Goal: Task Accomplishment & Management: Manage account settings

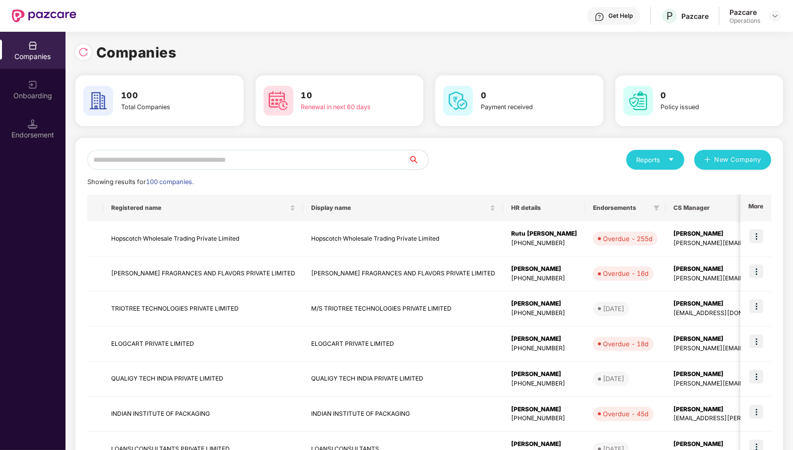
click at [340, 160] on input "text" at bounding box center [247, 160] width 321 height 20
click at [333, 159] on input "text" at bounding box center [247, 160] width 321 height 20
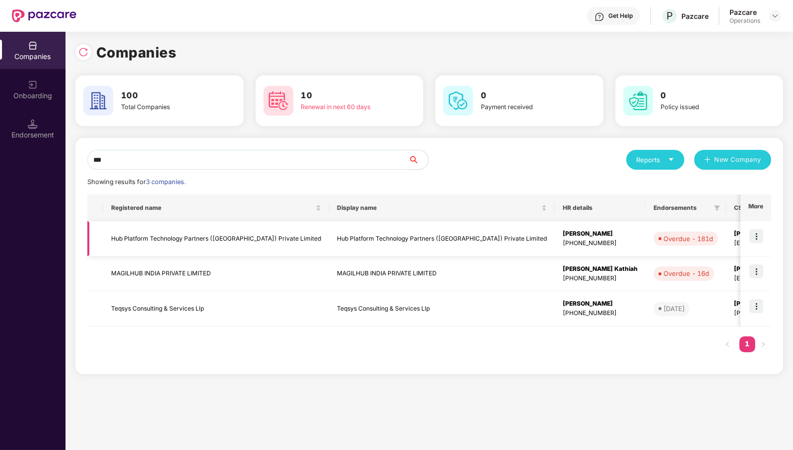
type input "***"
click at [760, 235] on img at bounding box center [756, 236] width 14 height 14
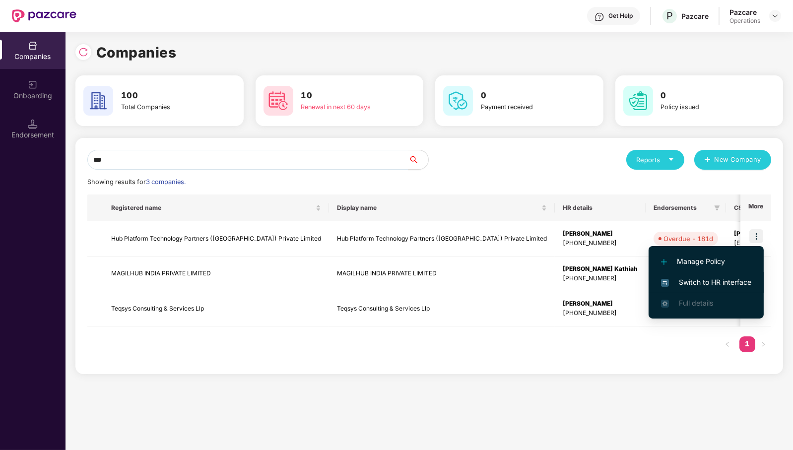
click at [719, 284] on span "Switch to HR interface" at bounding box center [706, 282] width 90 height 11
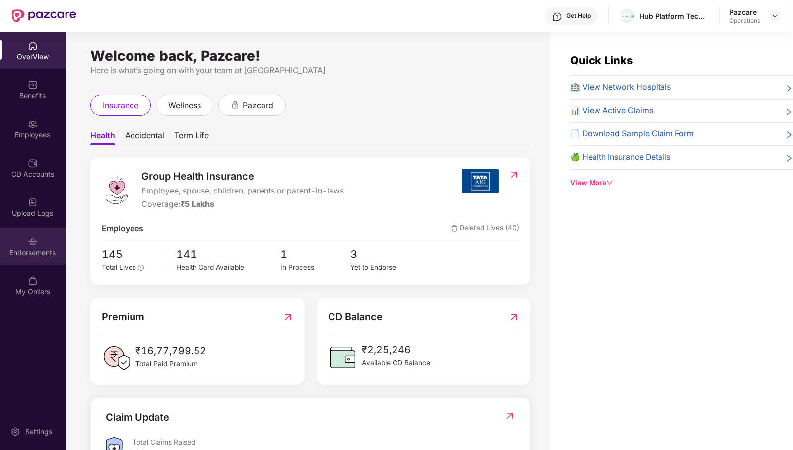
click at [33, 246] on div "Endorsements" at bounding box center [32, 246] width 65 height 37
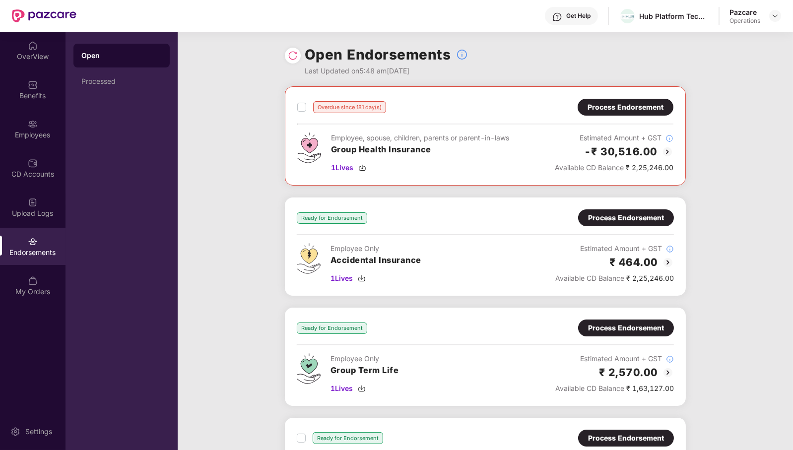
click at [632, 102] on div "Process Endorsement" at bounding box center [625, 107] width 76 height 11
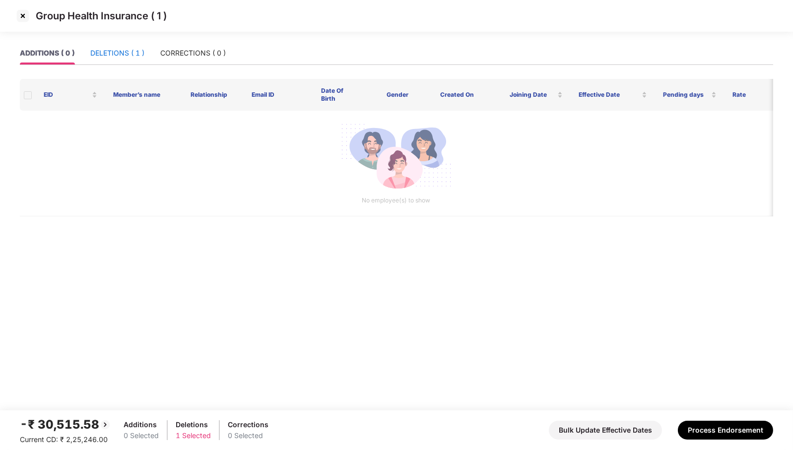
click at [118, 58] on div "DELETIONS ( 1 )" at bounding box center [117, 53] width 54 height 11
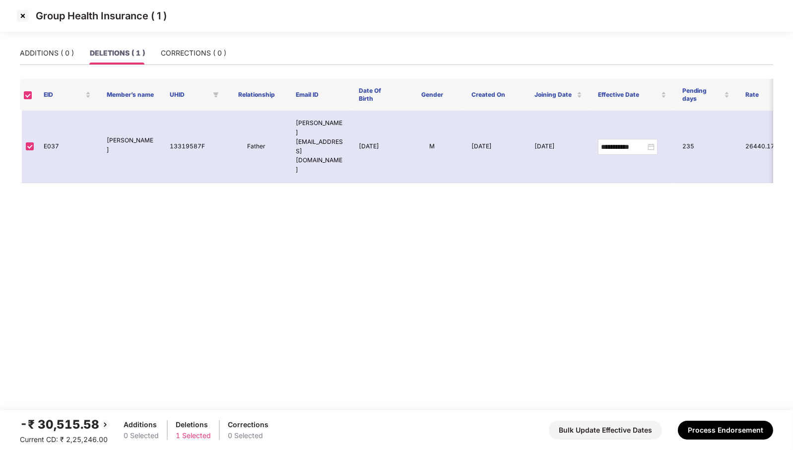
click at [21, 14] on img at bounding box center [23, 16] width 16 height 16
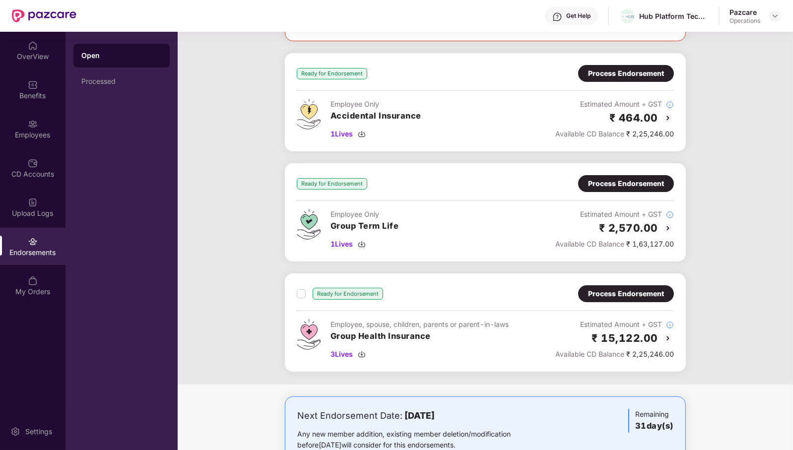
scroll to position [144, 0]
click at [342, 353] on span "3 Lives" at bounding box center [341, 354] width 22 height 11
click at [338, 133] on span "1 Lives" at bounding box center [341, 134] width 22 height 11
click at [635, 293] on div "Process Endorsement" at bounding box center [626, 294] width 76 height 11
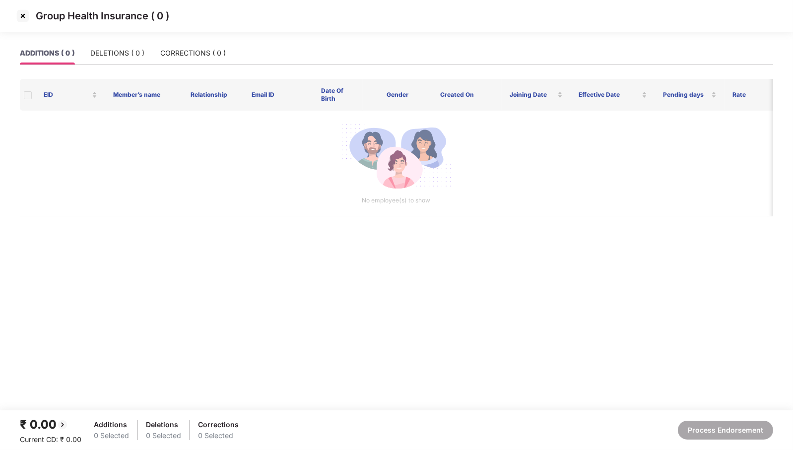
click at [22, 17] on img at bounding box center [23, 16] width 16 height 16
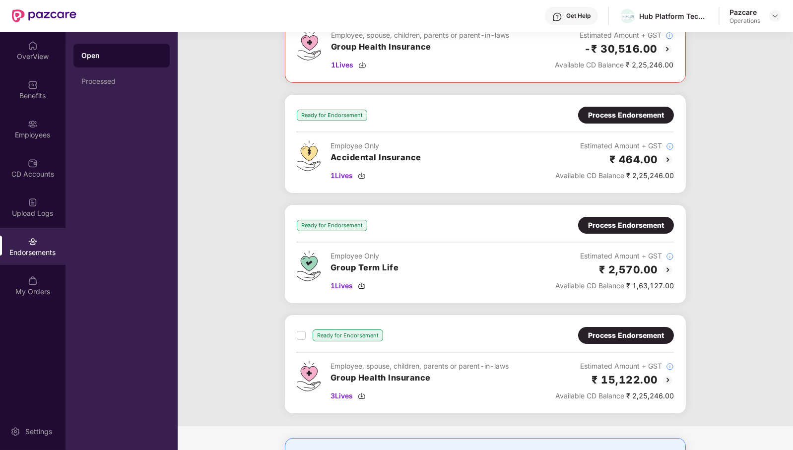
scroll to position [103, 0]
click at [340, 283] on span "1 Lives" at bounding box center [341, 285] width 22 height 11
click at [630, 330] on div "Process Endorsement" at bounding box center [626, 334] width 76 height 11
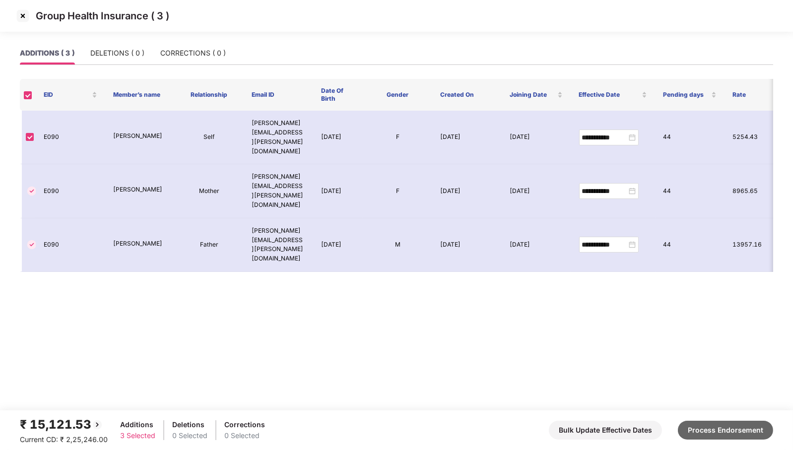
click at [727, 437] on button "Process Endorsement" at bounding box center [724, 430] width 95 height 19
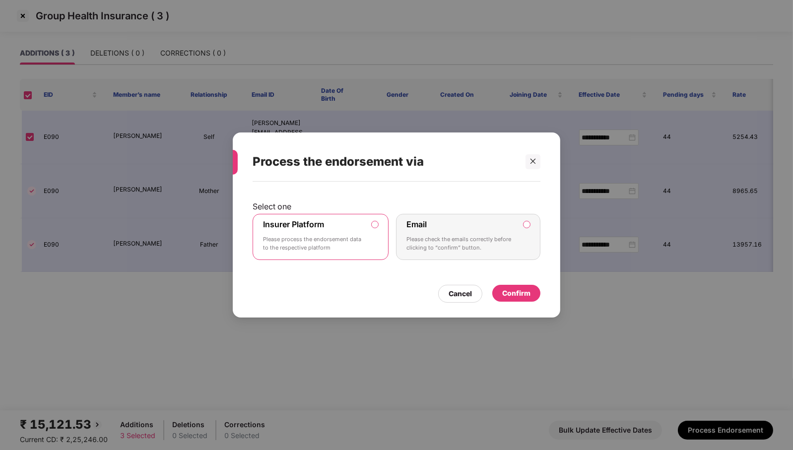
click at [525, 296] on div "Confirm" at bounding box center [516, 293] width 28 height 11
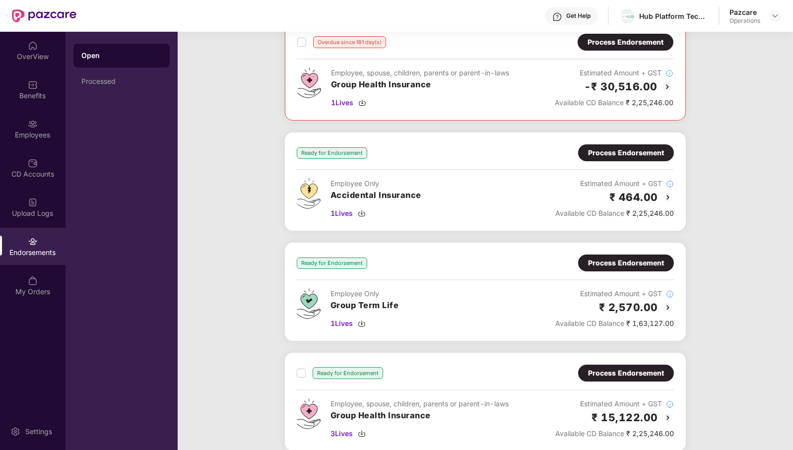
scroll to position [64, 0]
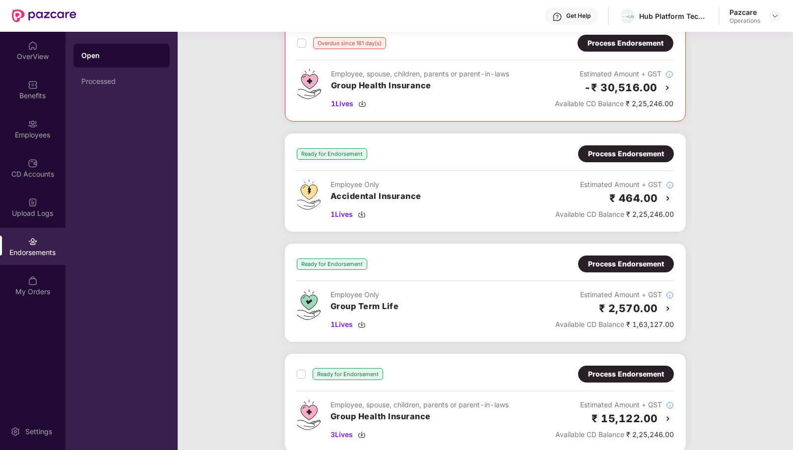
click at [626, 150] on div "Process Endorsement" at bounding box center [626, 153] width 76 height 11
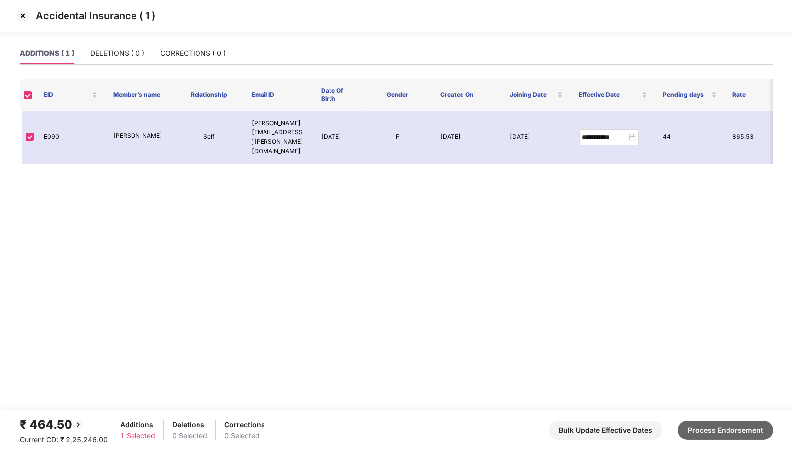
click at [740, 428] on button "Process Endorsement" at bounding box center [724, 430] width 95 height 19
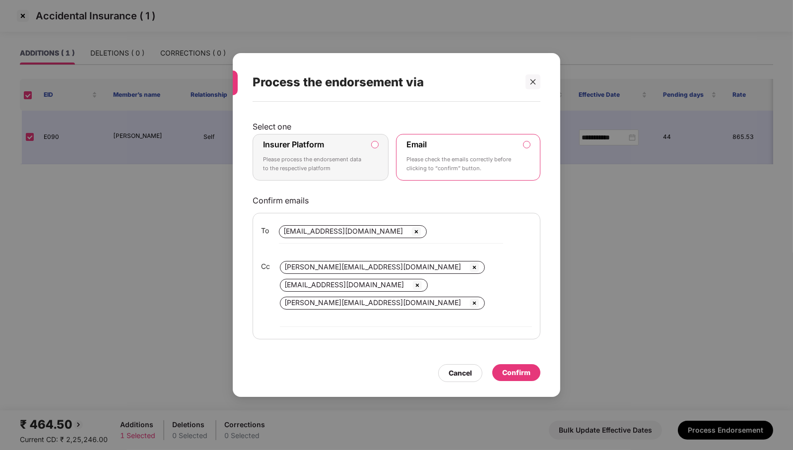
click at [365, 152] on label "Insurer Platform Please process the endorsement data to the respective platform" at bounding box center [320, 157] width 136 height 47
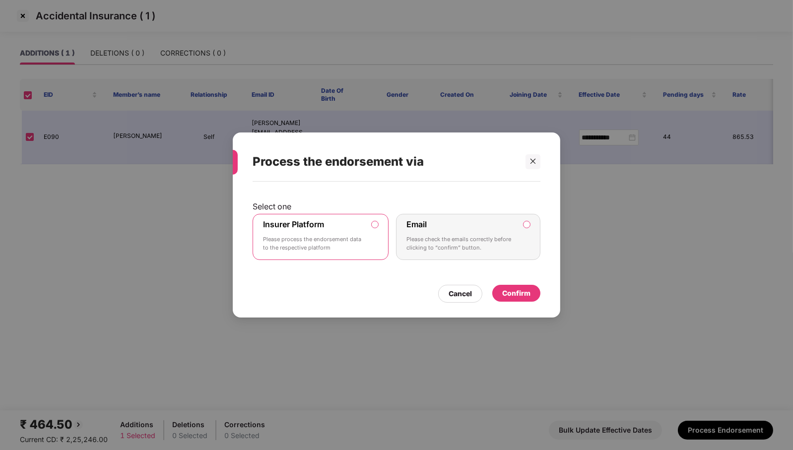
click at [523, 291] on div "Confirm" at bounding box center [516, 293] width 28 height 11
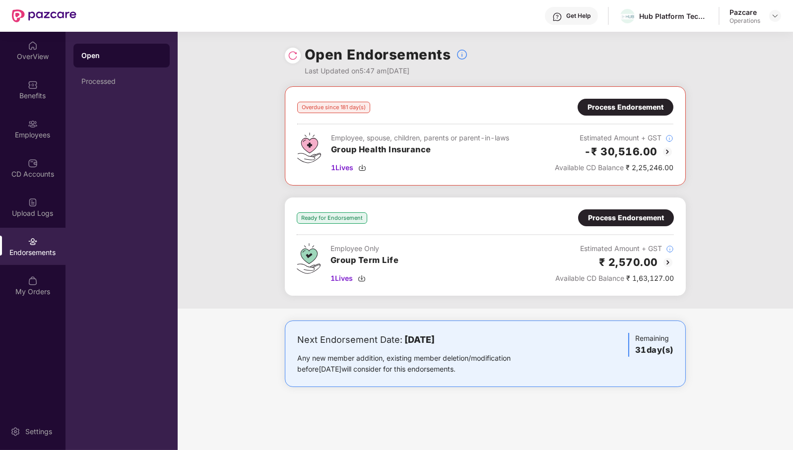
click at [638, 222] on div "Process Endorsement" at bounding box center [626, 217] width 76 height 11
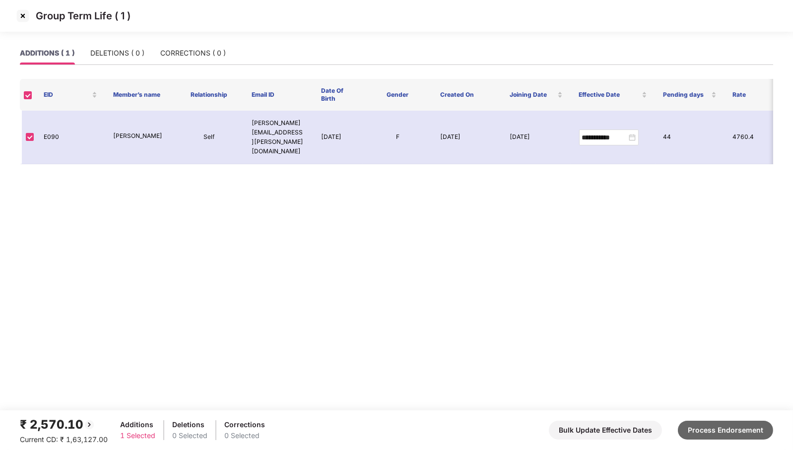
click at [721, 433] on button "Process Endorsement" at bounding box center [724, 430] width 95 height 19
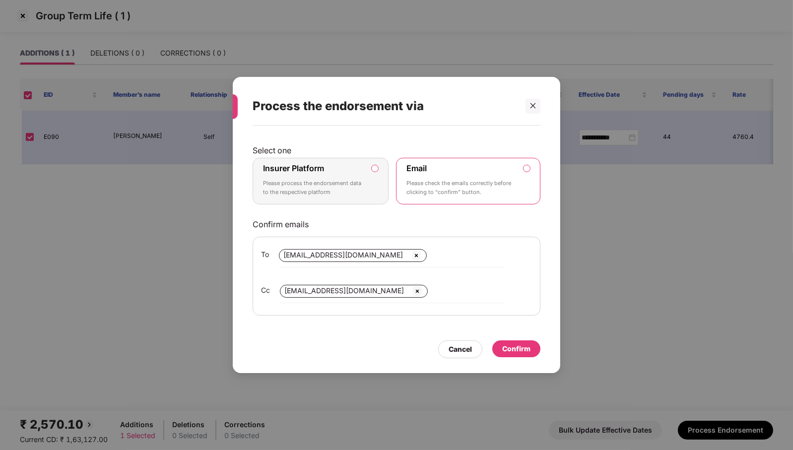
click at [351, 171] on div "Insurer Platform Please process the endorsement data to the respective platform" at bounding box center [313, 181] width 101 height 36
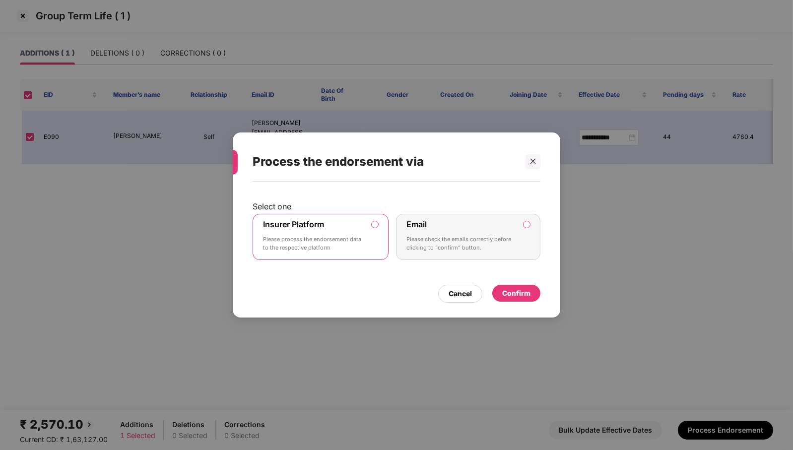
click at [526, 292] on div "Confirm" at bounding box center [516, 293] width 28 height 11
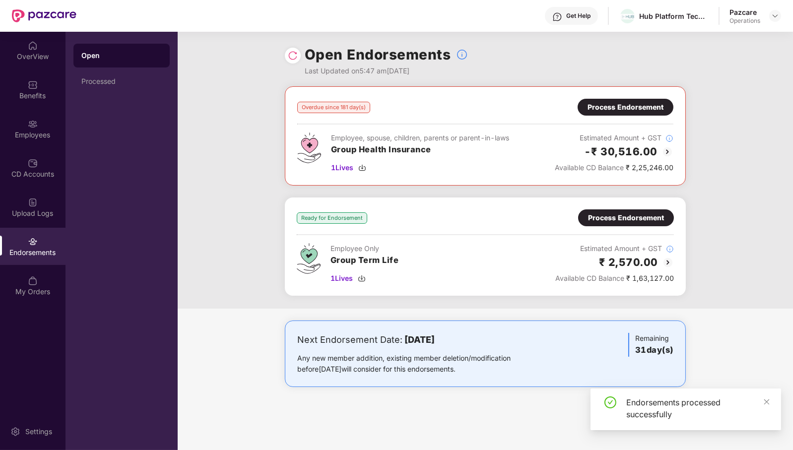
click at [291, 55] on img at bounding box center [293, 56] width 10 height 10
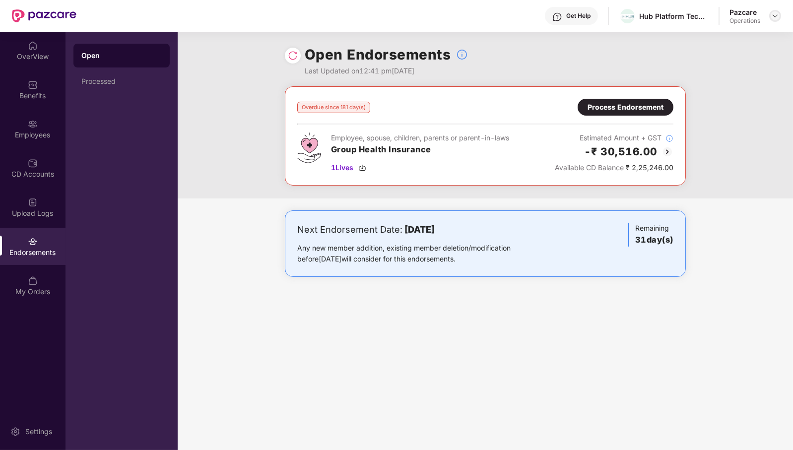
click at [780, 17] on div at bounding box center [775, 16] width 12 height 12
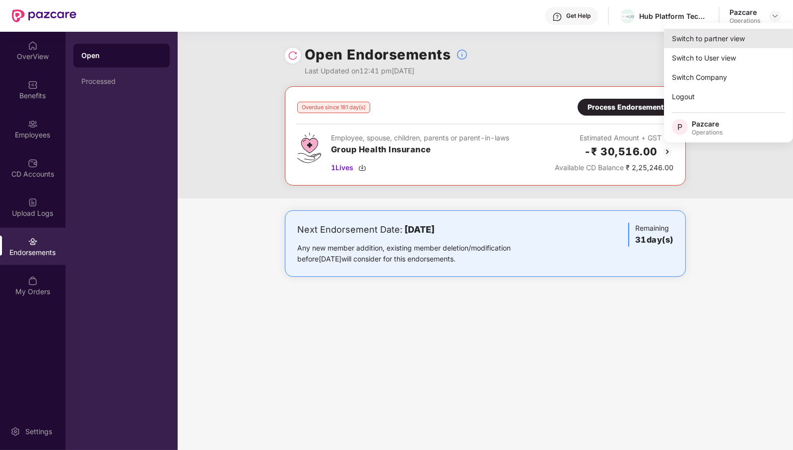
click at [709, 41] on div "Switch to partner view" at bounding box center [728, 38] width 129 height 19
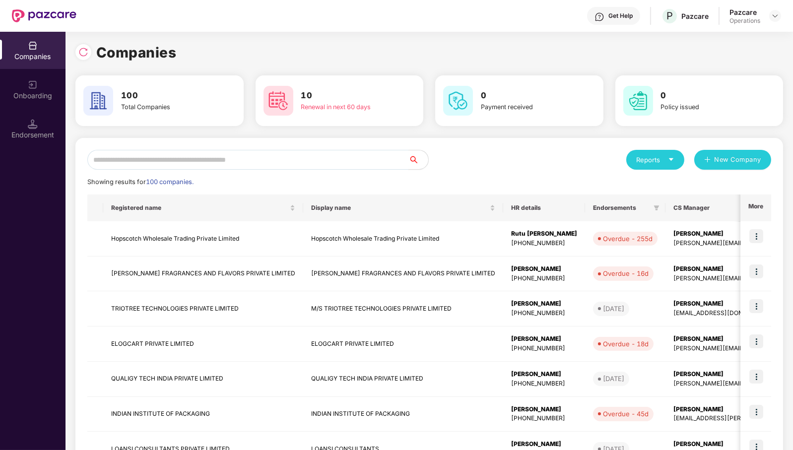
click at [357, 157] on input "text" at bounding box center [247, 160] width 321 height 20
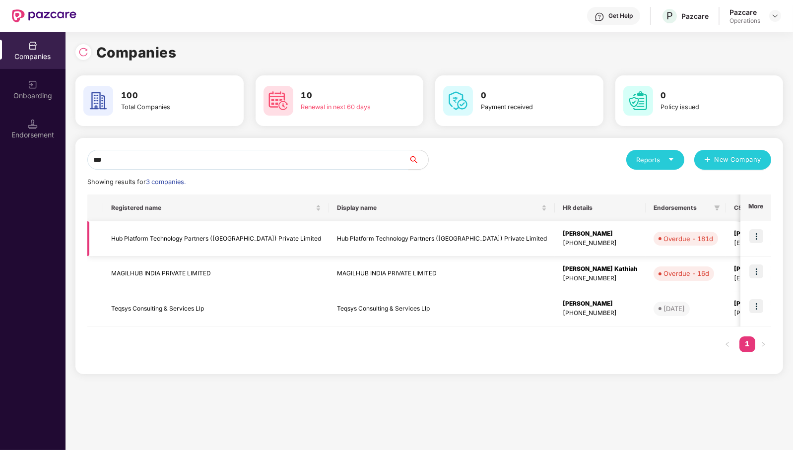
type input "***"
click at [208, 241] on td "Hub Platform Technology Partners ([GEOGRAPHIC_DATA]) Private Limited" at bounding box center [216, 238] width 226 height 35
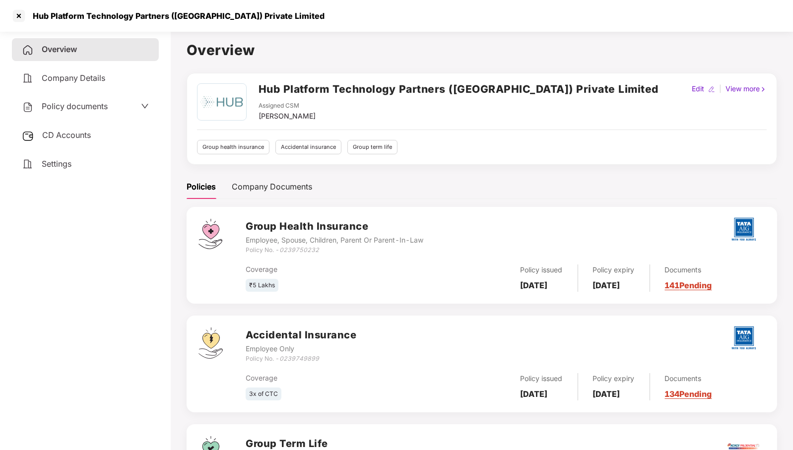
click at [77, 132] on span "CD Accounts" at bounding box center [66, 135] width 49 height 10
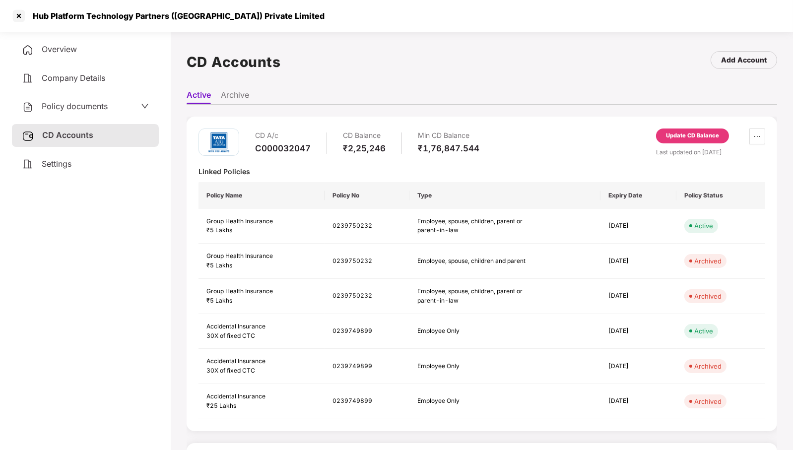
click at [707, 132] on div "Update CD Balance" at bounding box center [692, 135] width 53 height 9
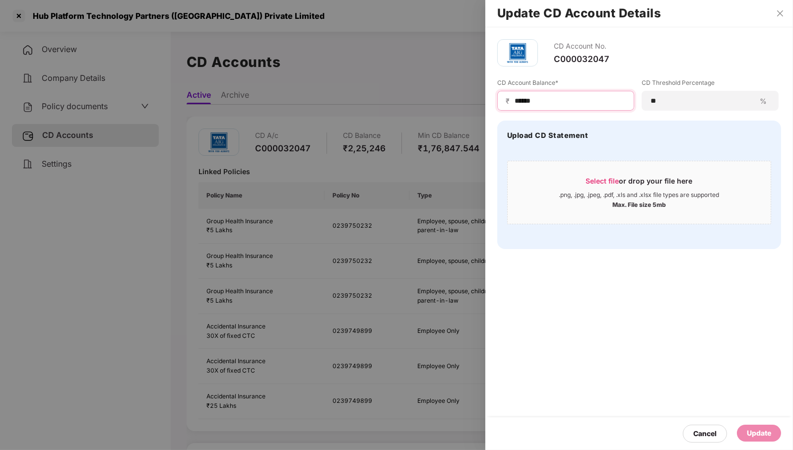
click at [596, 101] on input "******" at bounding box center [569, 101] width 112 height 10
type input "******"
click at [761, 434] on div "Update" at bounding box center [758, 432] width 24 height 11
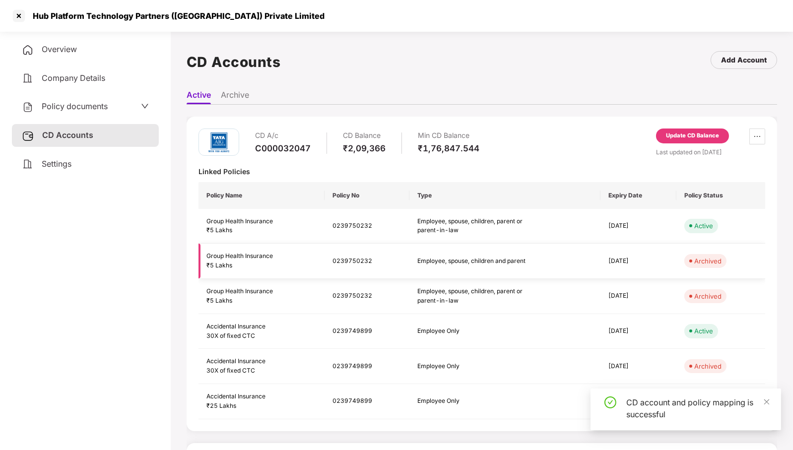
scroll to position [209, 0]
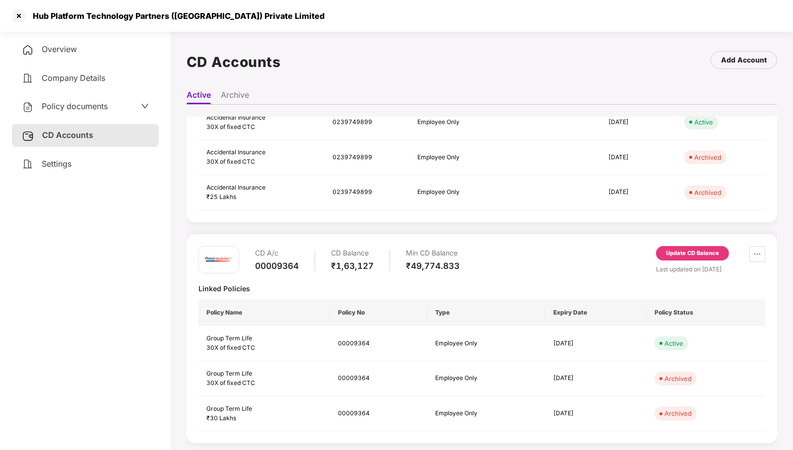
click at [680, 251] on div "Update CD Balance" at bounding box center [692, 253] width 53 height 9
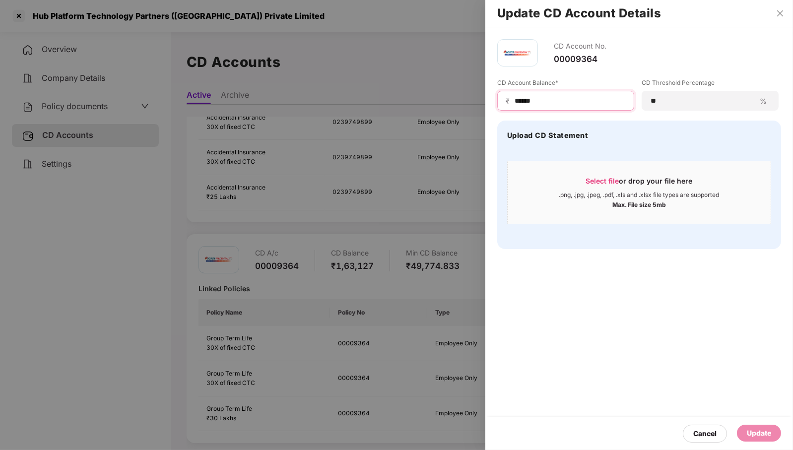
click at [524, 97] on input "******" at bounding box center [569, 101] width 112 height 10
drag, startPoint x: 524, startPoint y: 97, endPoint x: 614, endPoint y: 104, distance: 90.0
click at [614, 104] on input "******" at bounding box center [569, 101] width 112 height 10
type input "******"
click at [774, 431] on div "Update" at bounding box center [758, 433] width 44 height 17
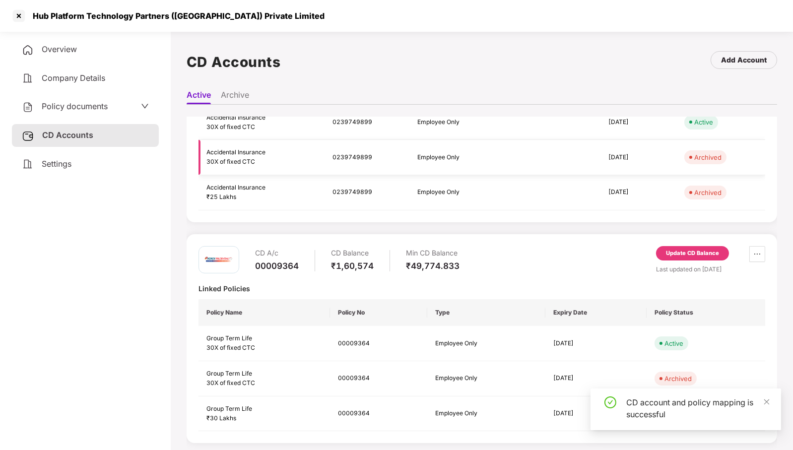
scroll to position [0, 0]
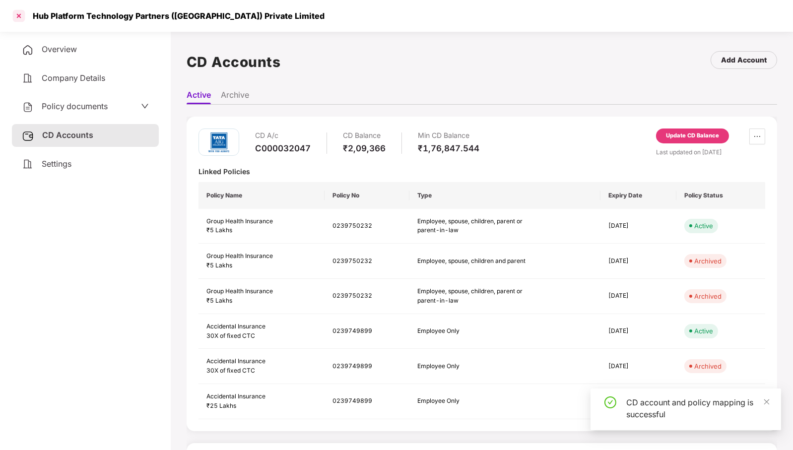
click at [21, 15] on div at bounding box center [19, 16] width 16 height 16
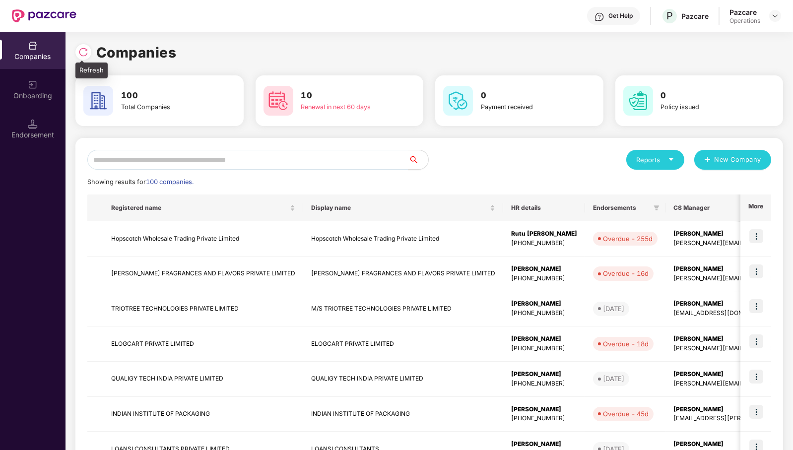
click at [84, 55] on img at bounding box center [83, 52] width 10 height 10
click at [338, 161] on input "text" at bounding box center [247, 160] width 321 height 20
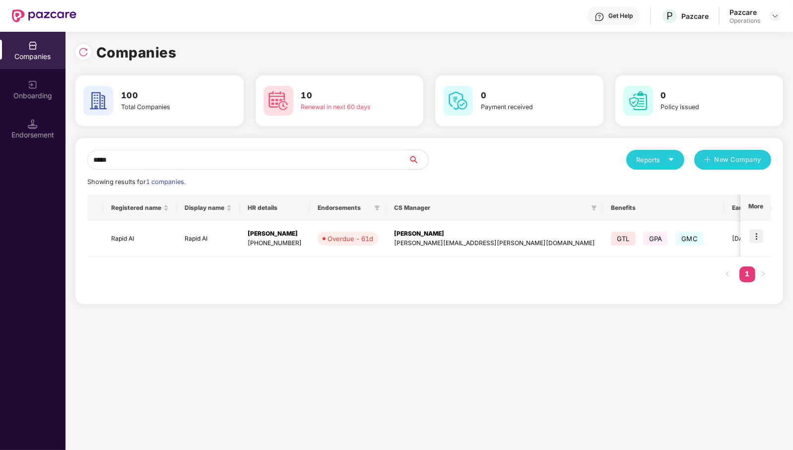
type input "*****"
click at [759, 237] on img at bounding box center [756, 236] width 14 height 14
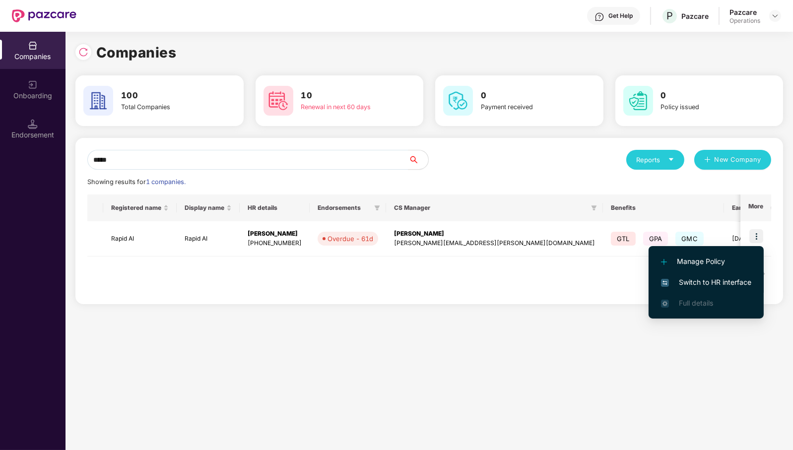
click at [719, 286] on span "Switch to HR interface" at bounding box center [706, 282] width 90 height 11
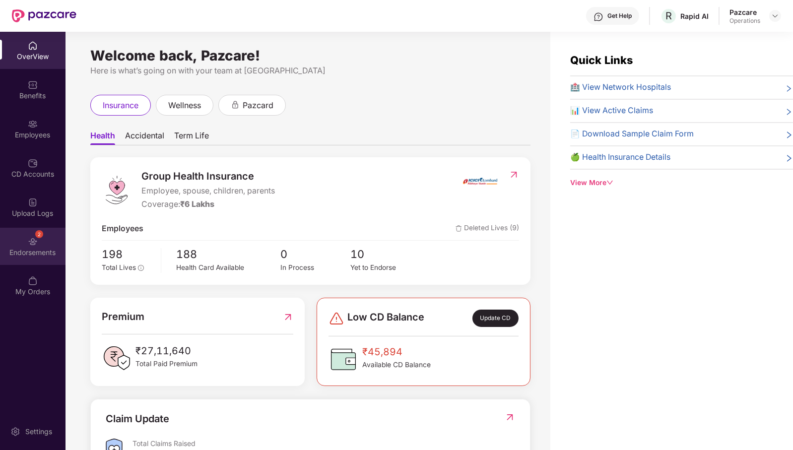
click at [36, 251] on div "Endorsements" at bounding box center [32, 252] width 65 height 10
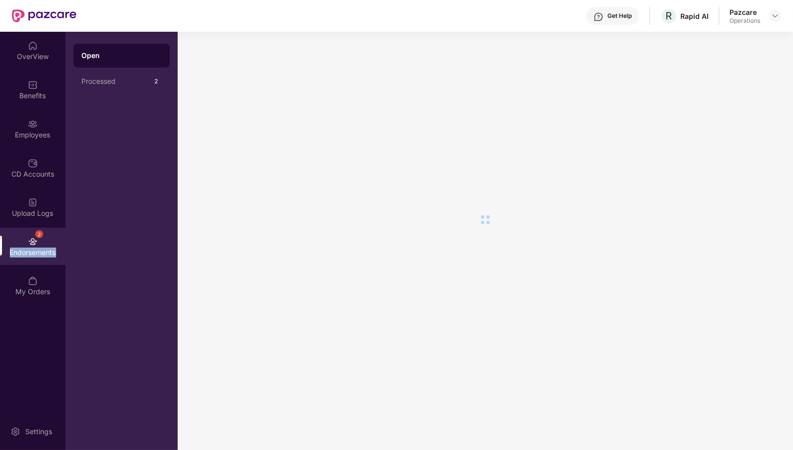
click at [36, 251] on div "Endorsements" at bounding box center [32, 252] width 65 height 10
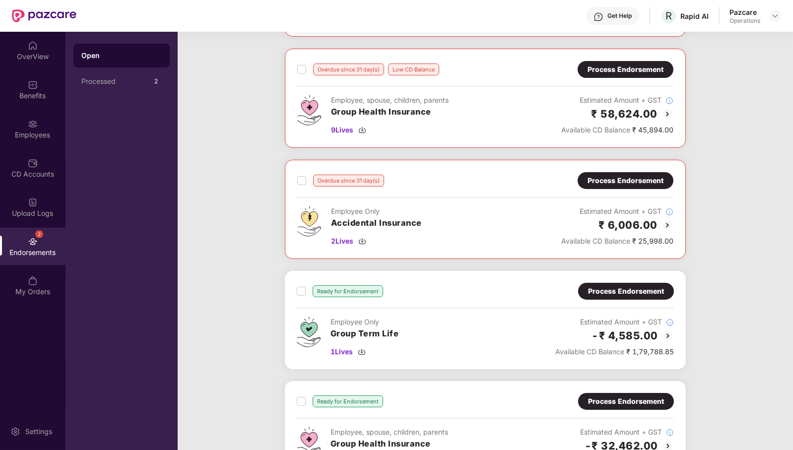
scroll to position [370, 0]
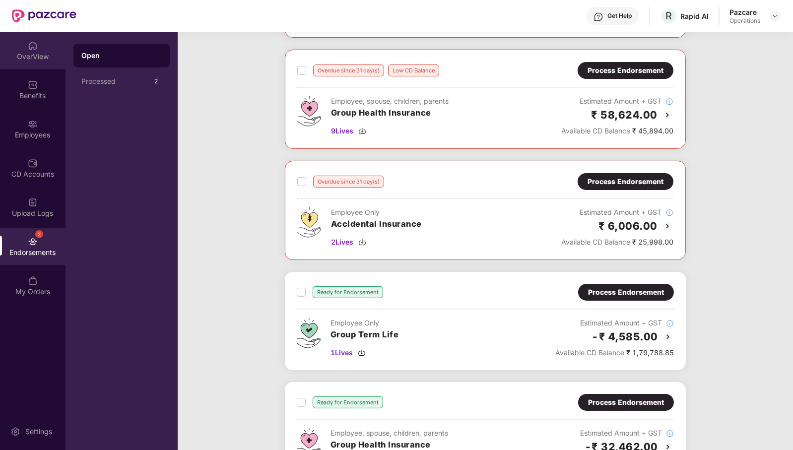
click at [41, 49] on div "OverView" at bounding box center [32, 50] width 65 height 37
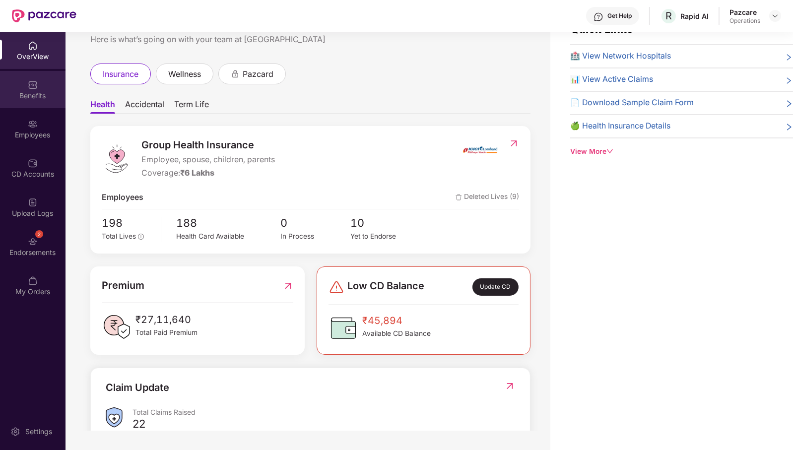
click at [40, 94] on div "Benefits" at bounding box center [32, 96] width 65 height 10
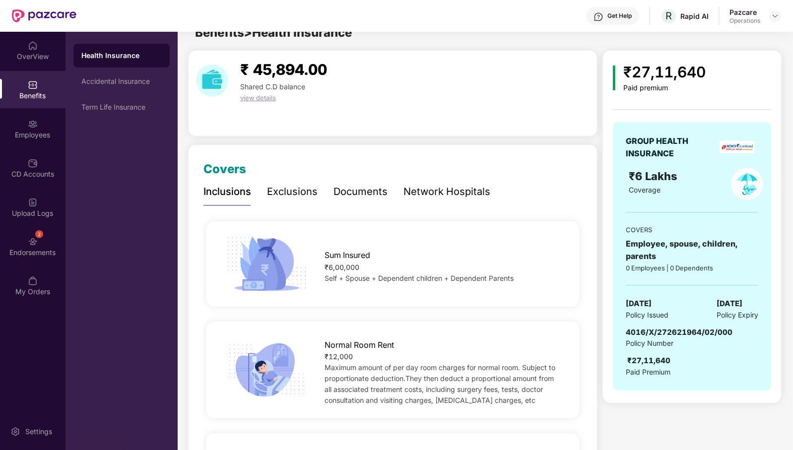
scroll to position [0, 0]
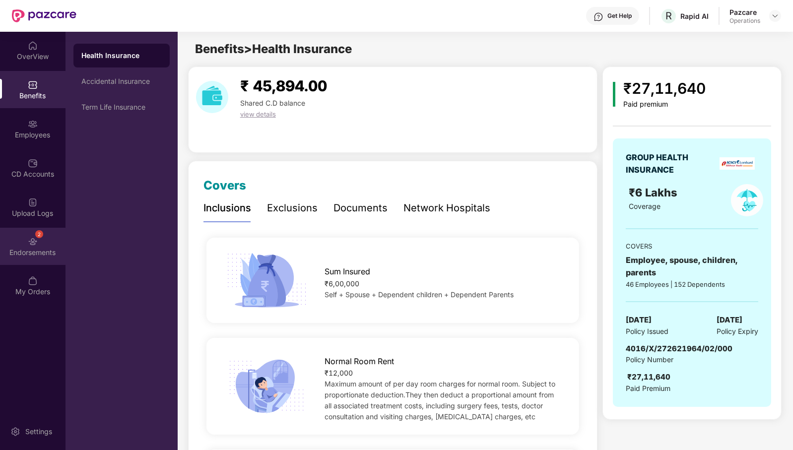
click at [35, 259] on div "2 Endorsements" at bounding box center [32, 246] width 65 height 37
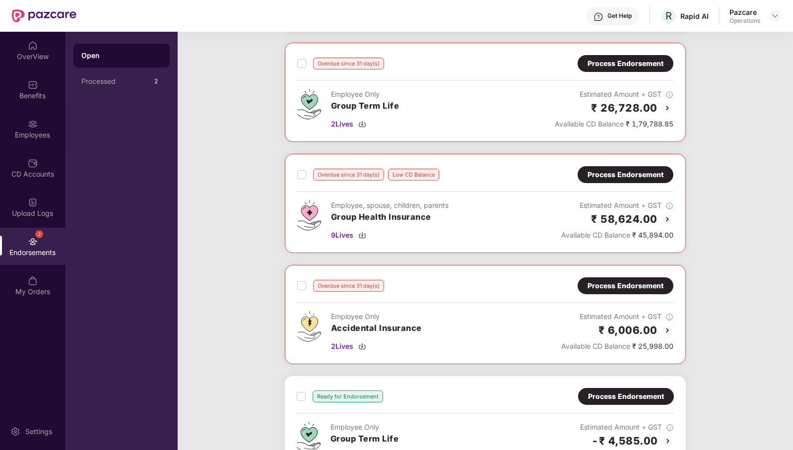
scroll to position [266, 0]
click at [345, 229] on span "9 Lives" at bounding box center [342, 234] width 22 height 11
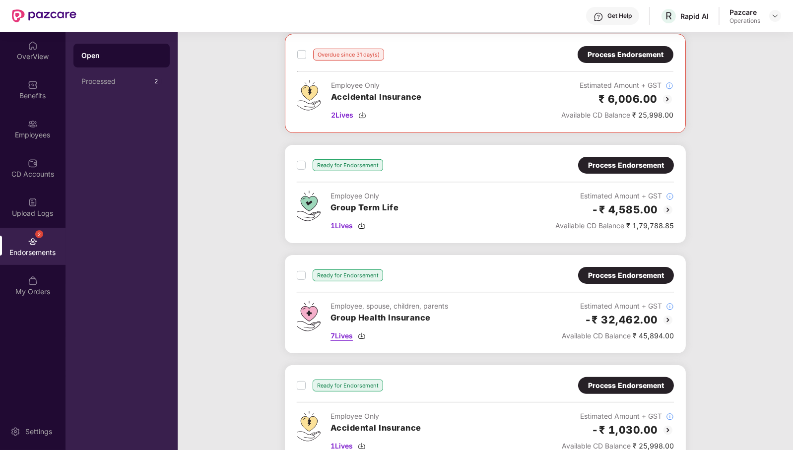
scroll to position [497, 0]
click at [344, 330] on span "7 Lives" at bounding box center [341, 335] width 22 height 11
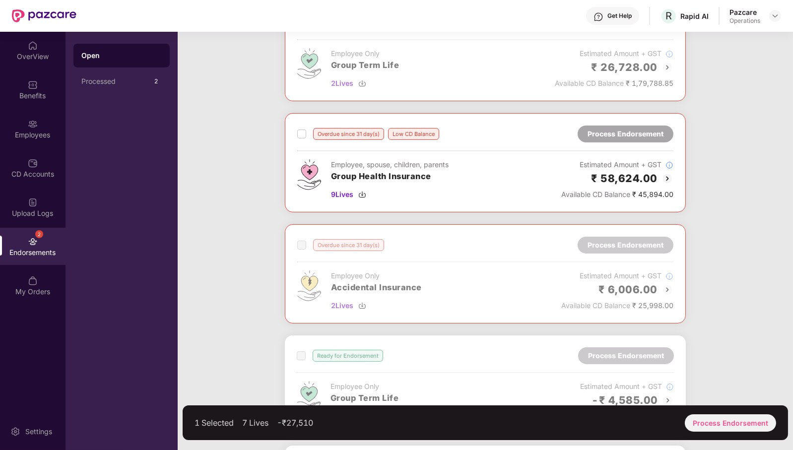
scroll to position [304, 0]
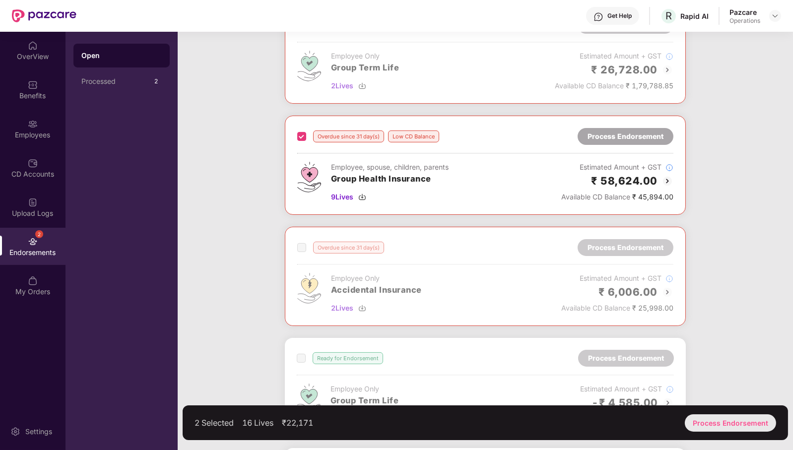
click at [725, 423] on div "Process Endorsement" at bounding box center [729, 422] width 91 height 17
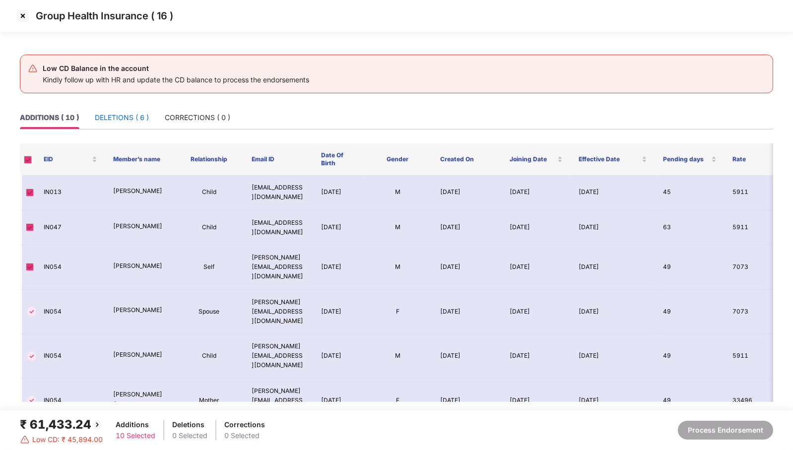
click at [139, 115] on div "DELETIONS ( 6 )" at bounding box center [122, 117] width 54 height 11
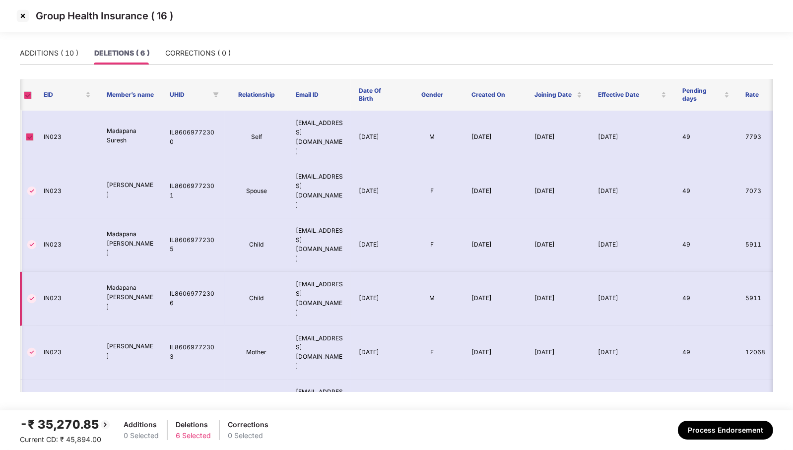
scroll to position [0, 91]
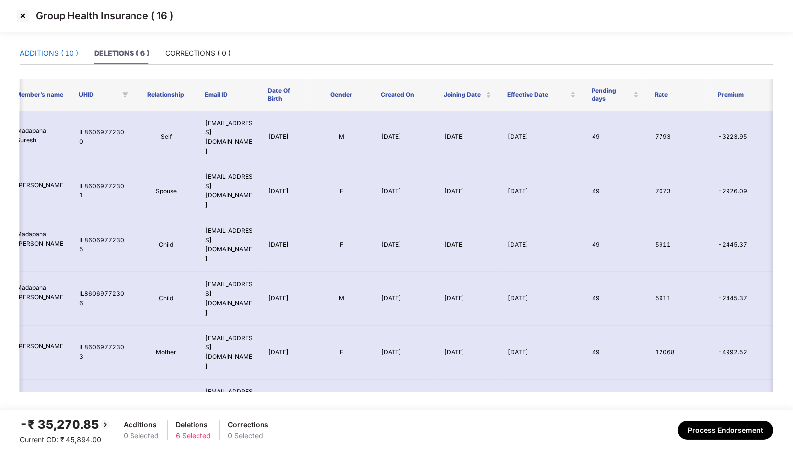
click at [73, 51] on div "ADDITIONS ( 10 )" at bounding box center [49, 53] width 59 height 11
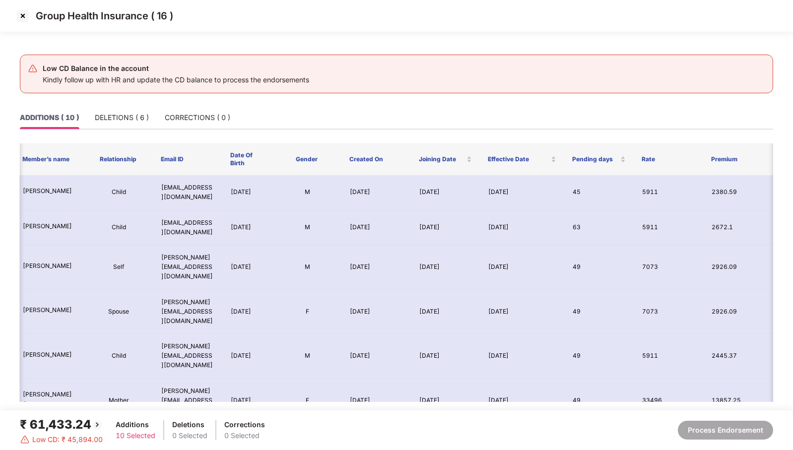
click at [24, 12] on img at bounding box center [23, 16] width 16 height 16
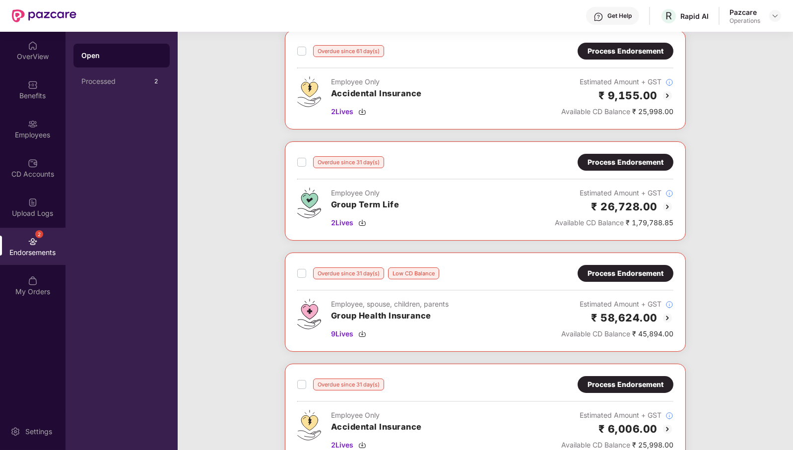
scroll to position [169, 0]
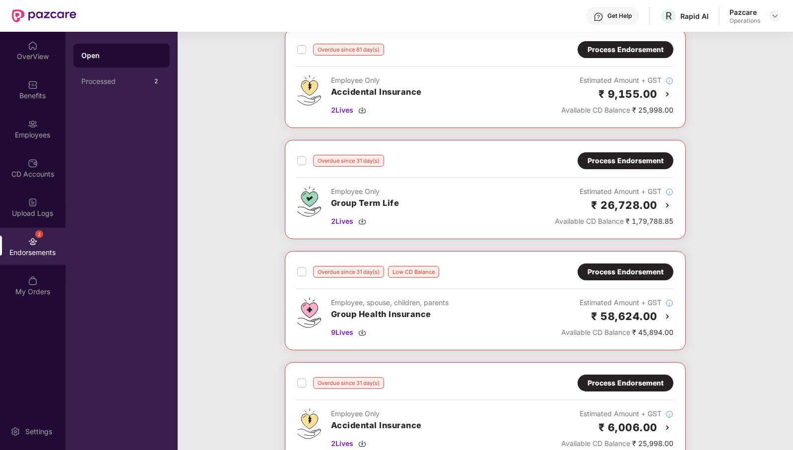
click at [645, 266] on div "Process Endorsement" at bounding box center [625, 271] width 76 height 11
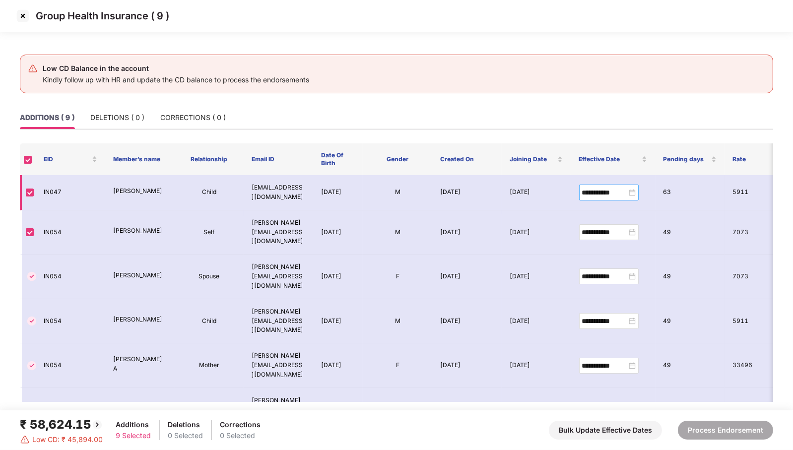
click at [631, 193] on div "**********" at bounding box center [609, 192] width 54 height 11
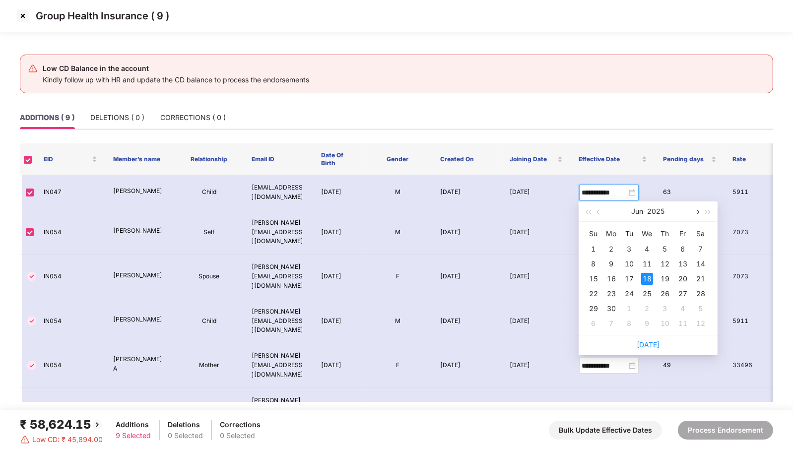
click at [695, 213] on span "button" at bounding box center [696, 212] width 5 height 5
type input "**********"
click at [647, 246] on div "2" at bounding box center [647, 249] width 12 height 12
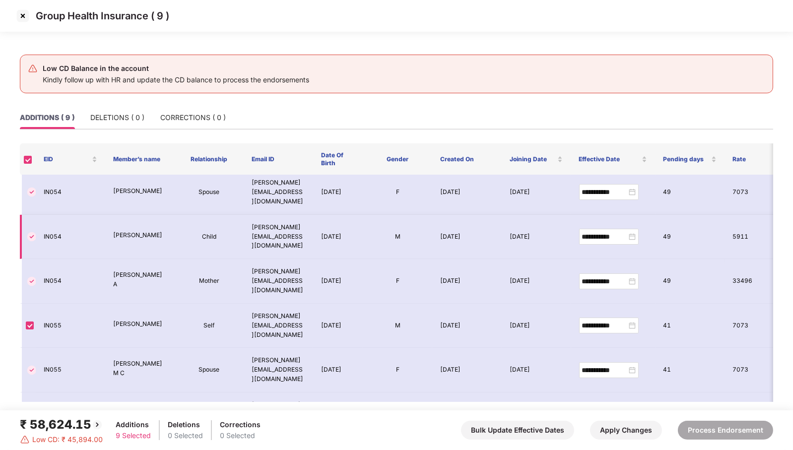
scroll to position [89, 0]
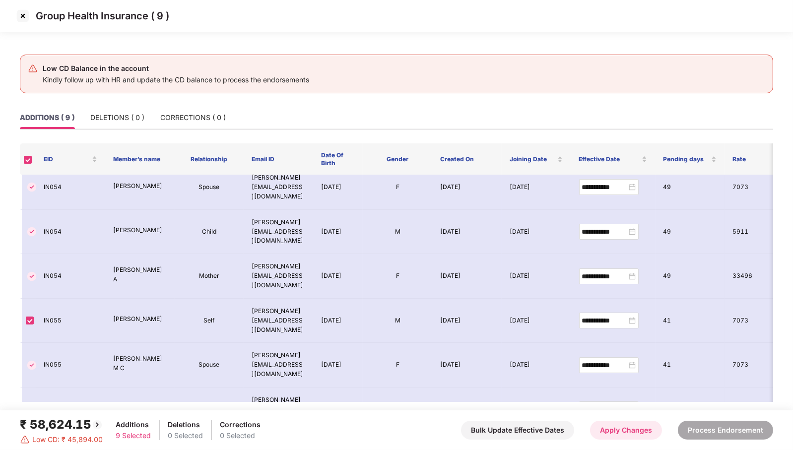
click at [616, 433] on button "Apply Changes" at bounding box center [626, 430] width 72 height 19
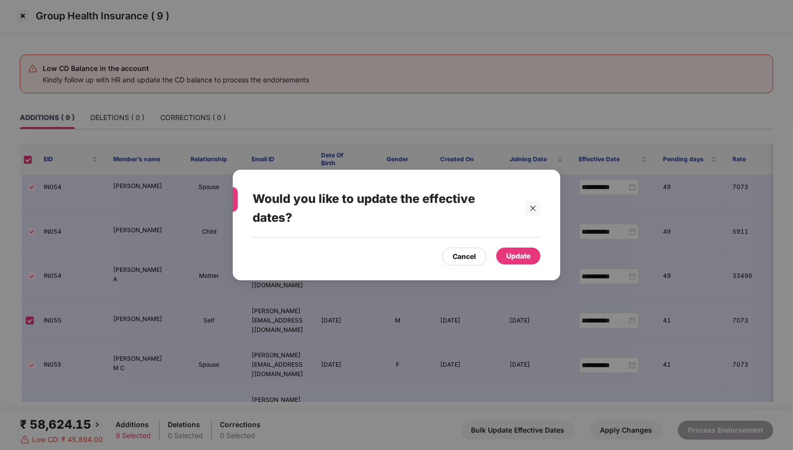
click at [520, 257] on div "Update" at bounding box center [518, 255] width 24 height 11
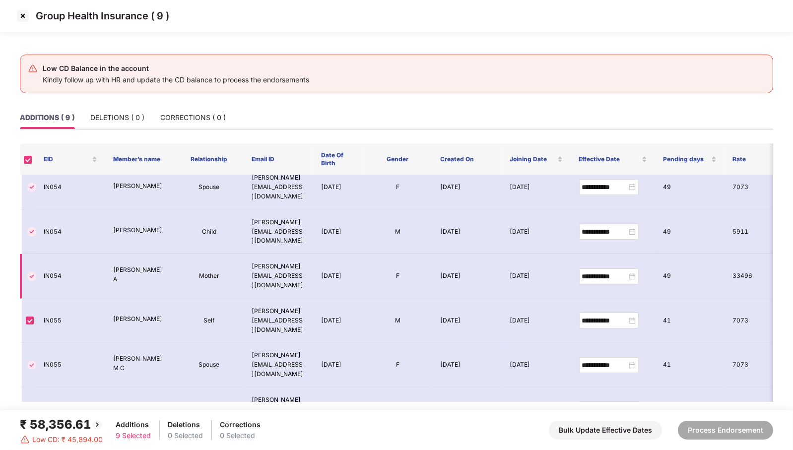
scroll to position [0, 0]
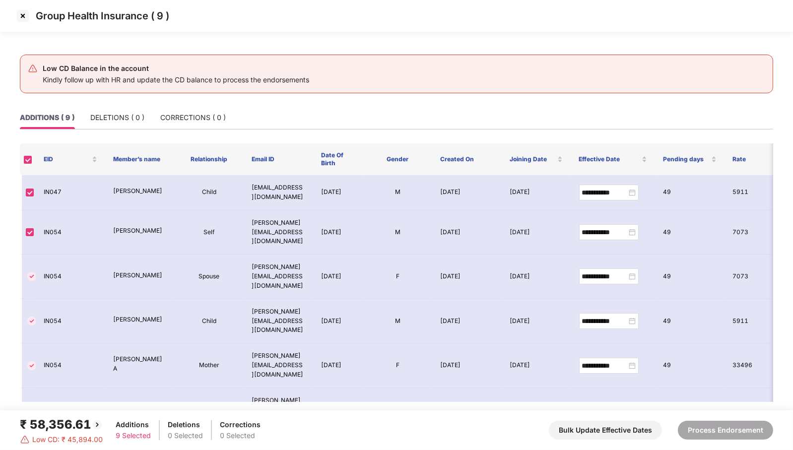
click at [24, 18] on img at bounding box center [23, 16] width 16 height 16
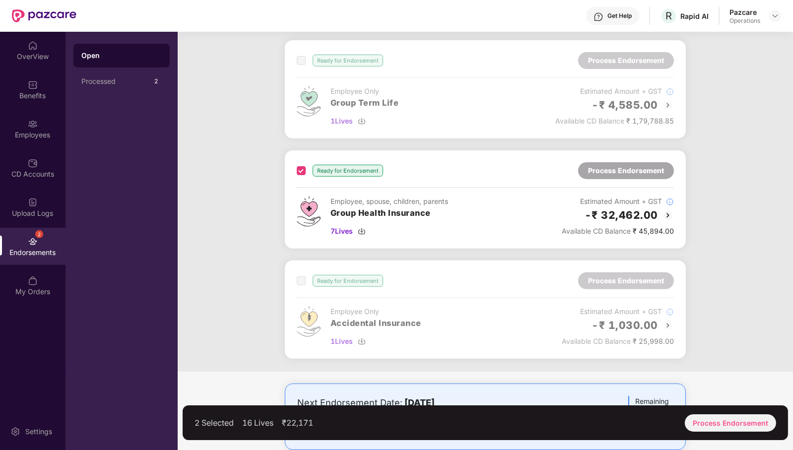
scroll to position [605, 0]
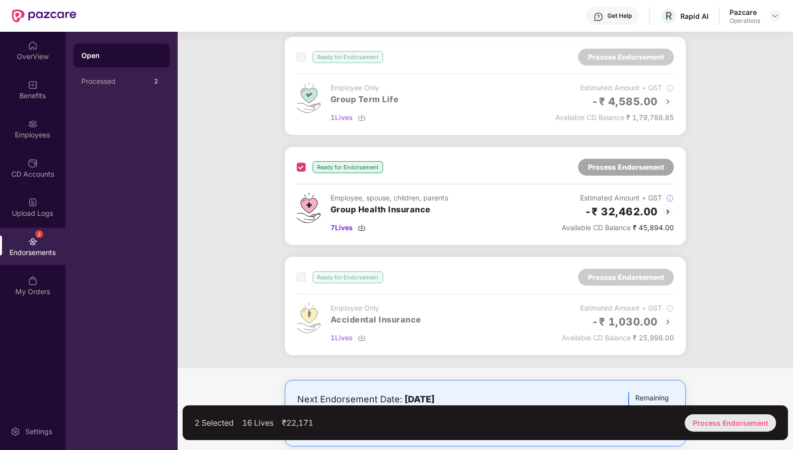
click at [715, 420] on div "Process Endorsement" at bounding box center [729, 422] width 91 height 17
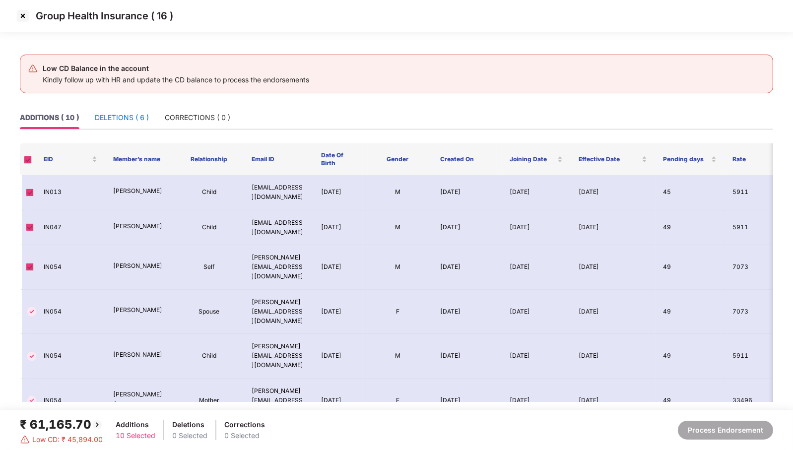
click at [124, 114] on div "DELETIONS ( 6 )" at bounding box center [122, 117] width 54 height 11
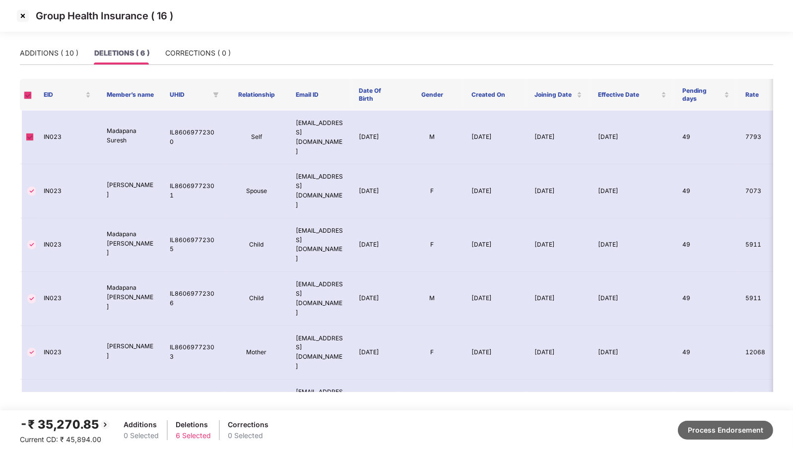
click at [737, 433] on button "Process Endorsement" at bounding box center [724, 430] width 95 height 19
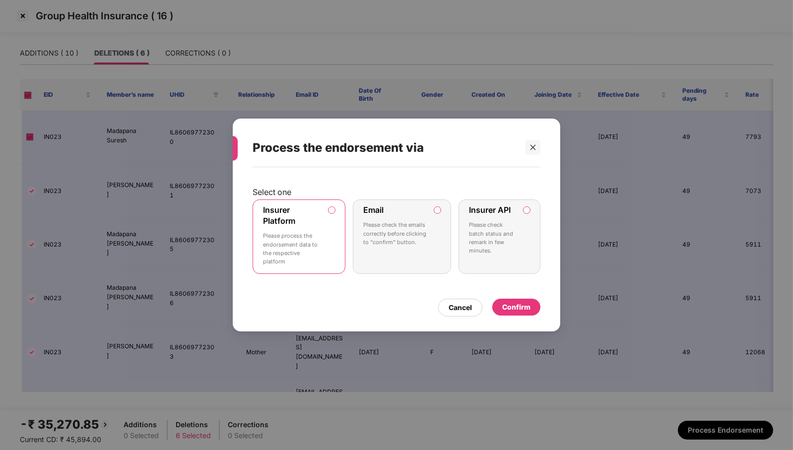
click at [490, 239] on p "Please check batch status and remark in few minutes." at bounding box center [492, 238] width 47 height 34
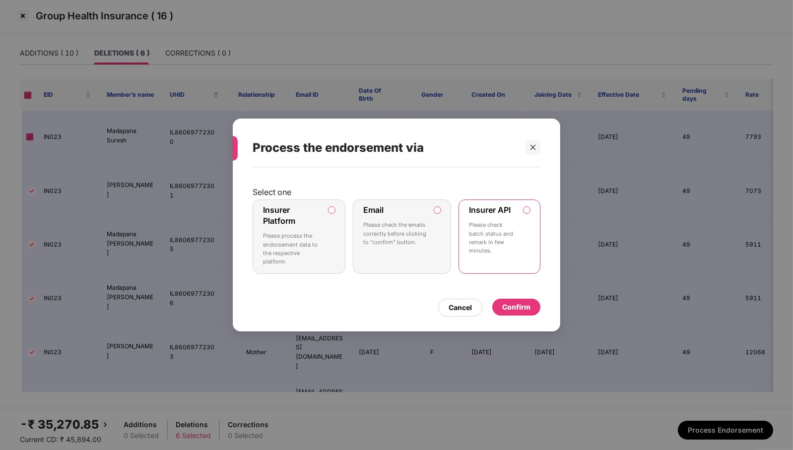
click at [523, 305] on div "Confirm" at bounding box center [516, 307] width 28 height 11
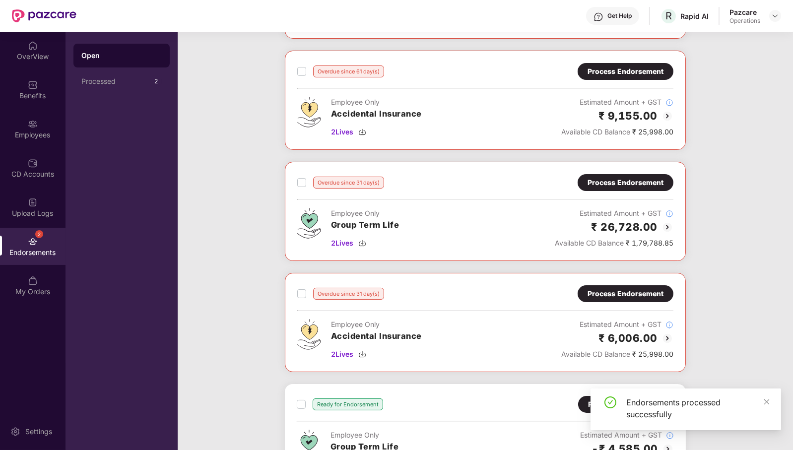
scroll to position [0, 0]
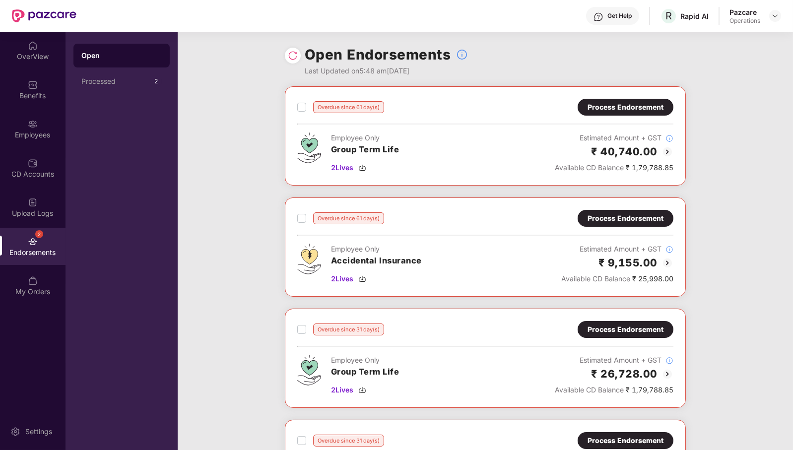
click at [294, 55] on img at bounding box center [293, 56] width 10 height 10
click at [775, 12] on img at bounding box center [775, 16] width 8 height 8
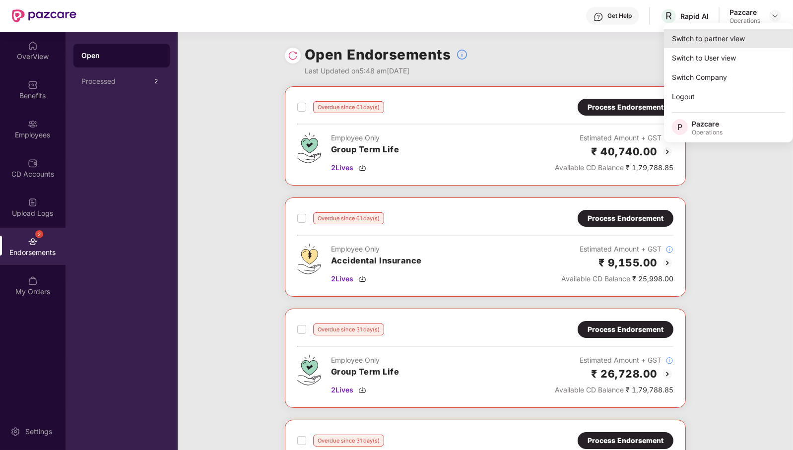
click at [727, 38] on div "Switch to partner view" at bounding box center [728, 38] width 129 height 19
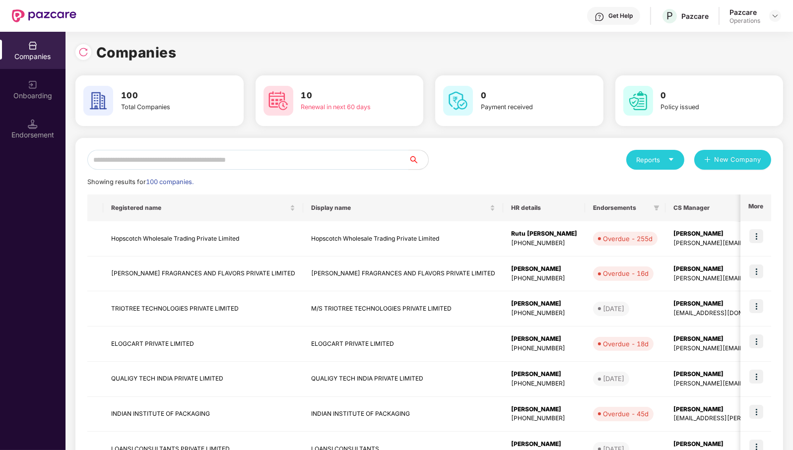
click at [264, 163] on input "text" at bounding box center [247, 160] width 321 height 20
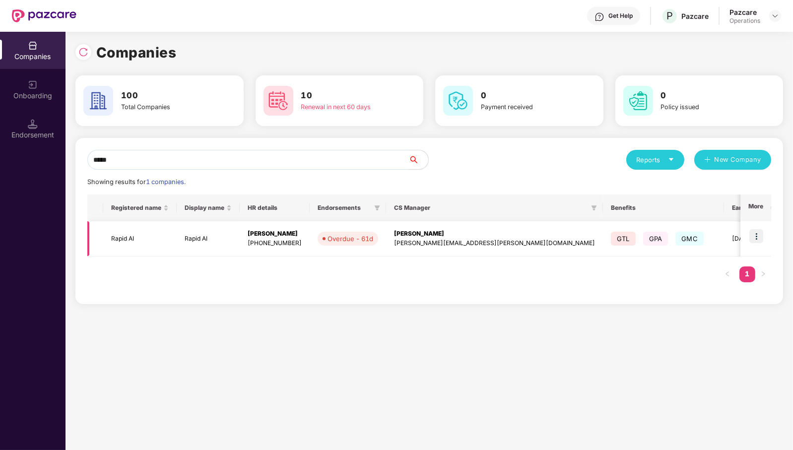
type input "*****"
click at [132, 238] on td "Rapid AI" at bounding box center [139, 238] width 73 height 35
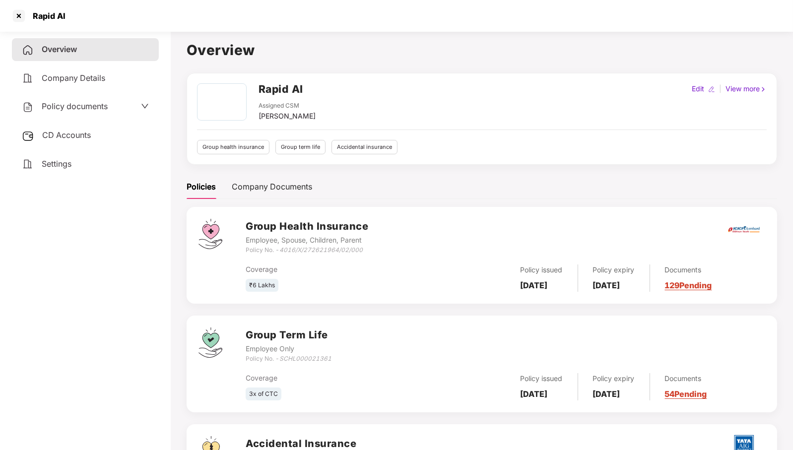
scroll to position [64, 0]
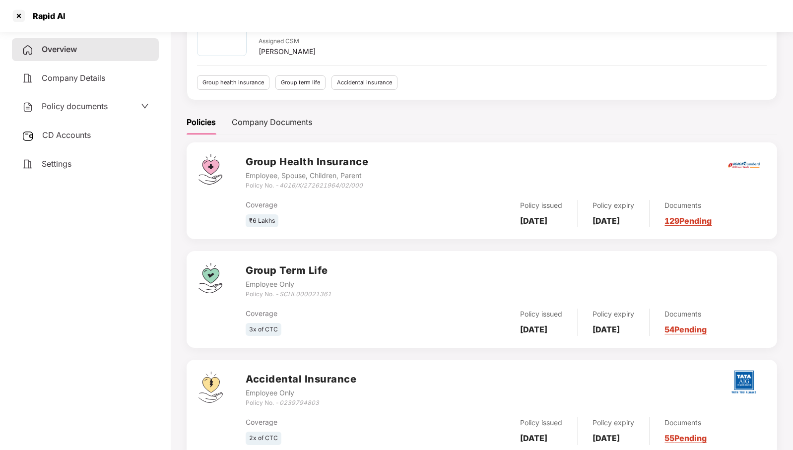
click at [81, 134] on span "CD Accounts" at bounding box center [66, 135] width 49 height 10
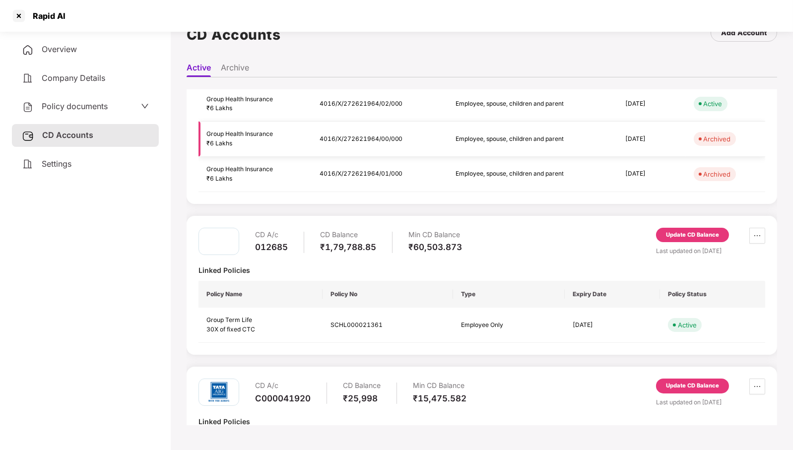
scroll to position [0, 0]
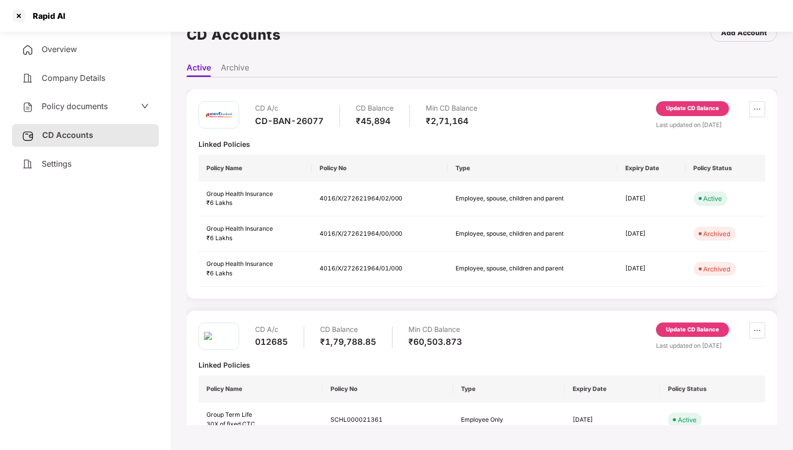
click at [687, 105] on div "Update CD Balance" at bounding box center [692, 108] width 53 height 9
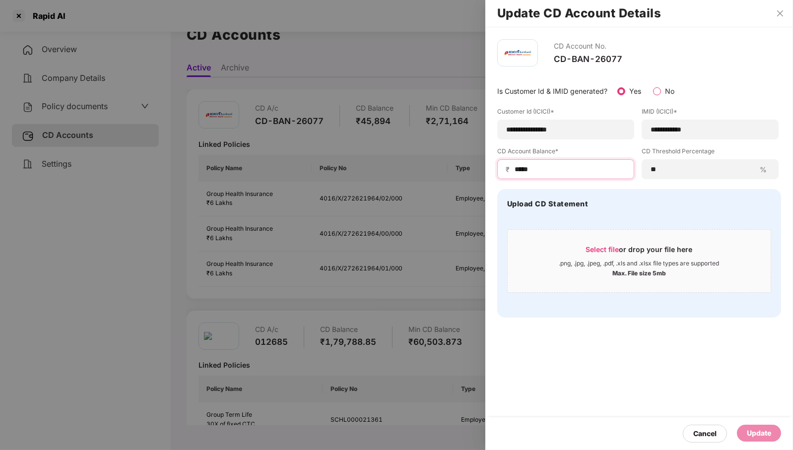
click at [540, 168] on input "*****" at bounding box center [569, 169] width 112 height 10
type input "*****"
click at [766, 429] on div "Update" at bounding box center [758, 432] width 24 height 11
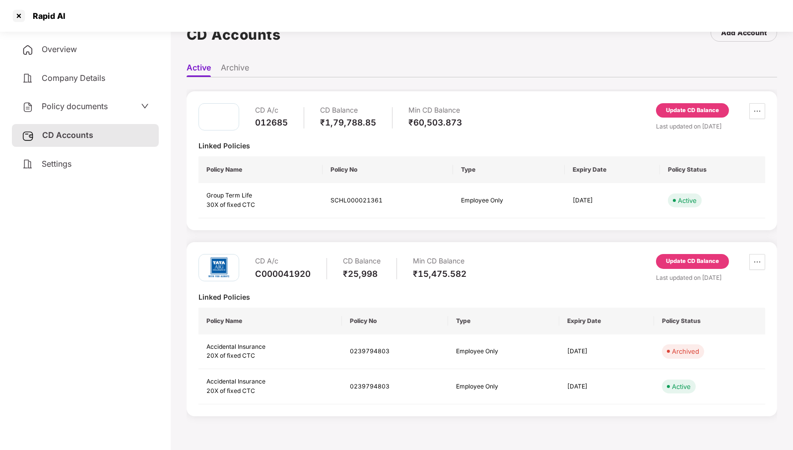
scroll to position [220, 0]
click at [21, 15] on div at bounding box center [19, 16] width 16 height 16
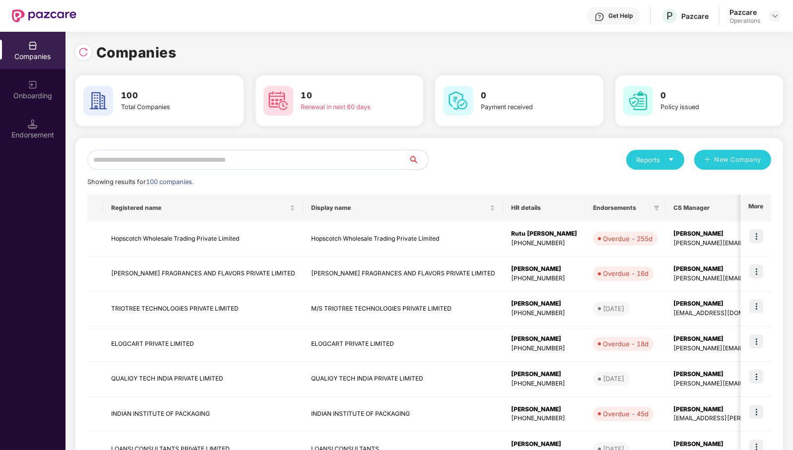
scroll to position [0, 0]
click at [89, 55] on div at bounding box center [83, 52] width 16 height 16
click at [315, 162] on input "text" at bounding box center [247, 160] width 321 height 20
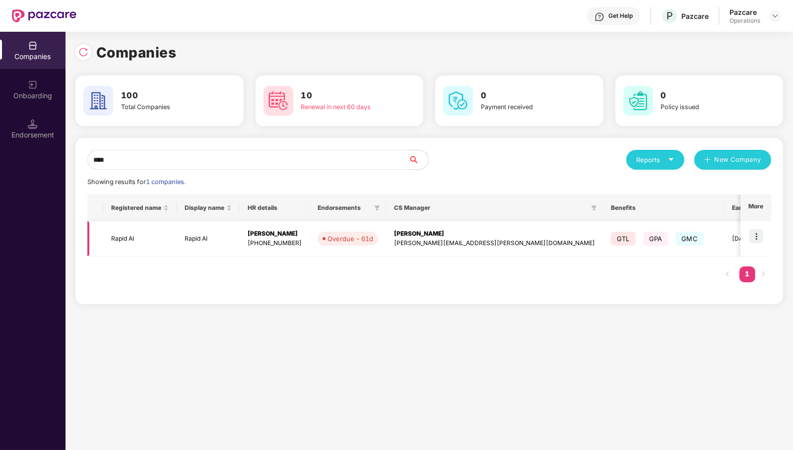
type input "****"
click at [759, 239] on img at bounding box center [756, 236] width 14 height 14
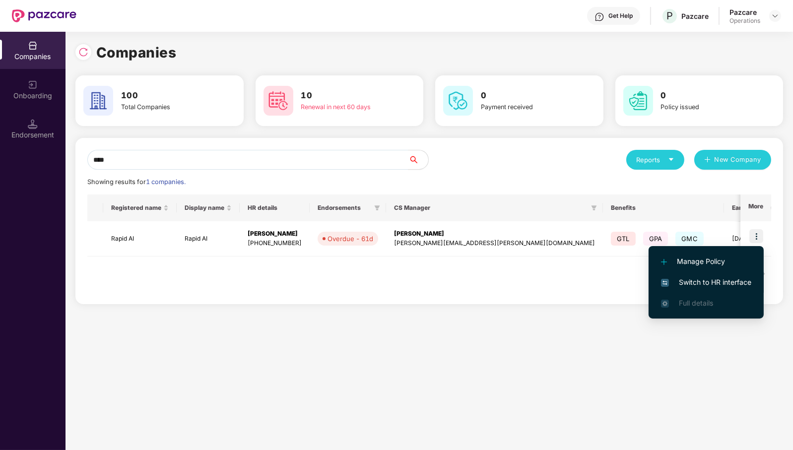
click at [731, 285] on span "Switch to HR interface" at bounding box center [706, 282] width 90 height 11
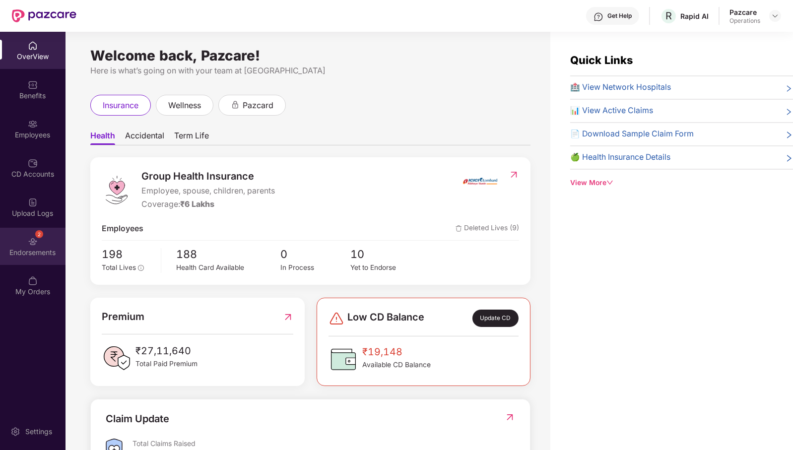
click at [43, 251] on div "Endorsements" at bounding box center [32, 252] width 65 height 10
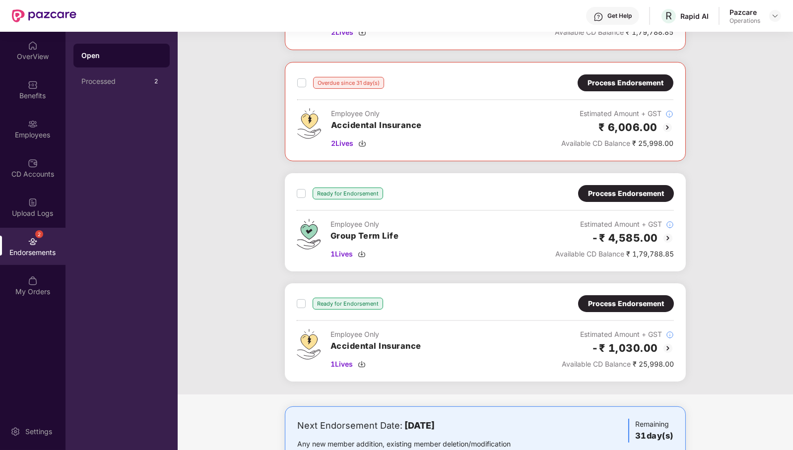
scroll to position [396, 0]
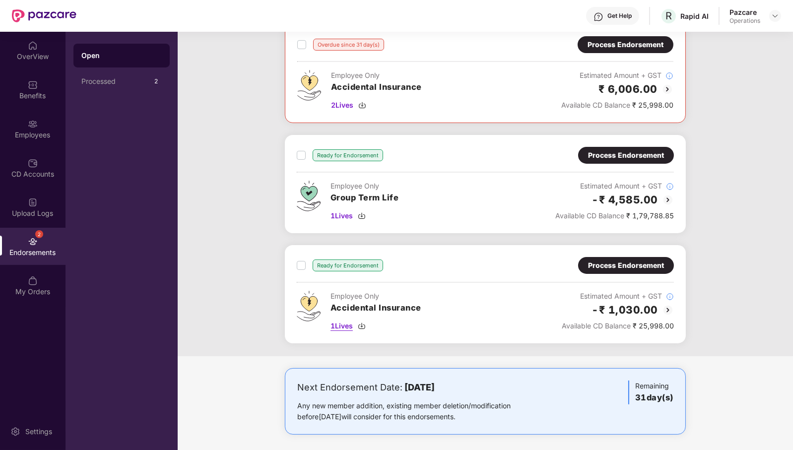
click at [349, 320] on span "1 Lives" at bounding box center [341, 325] width 22 height 11
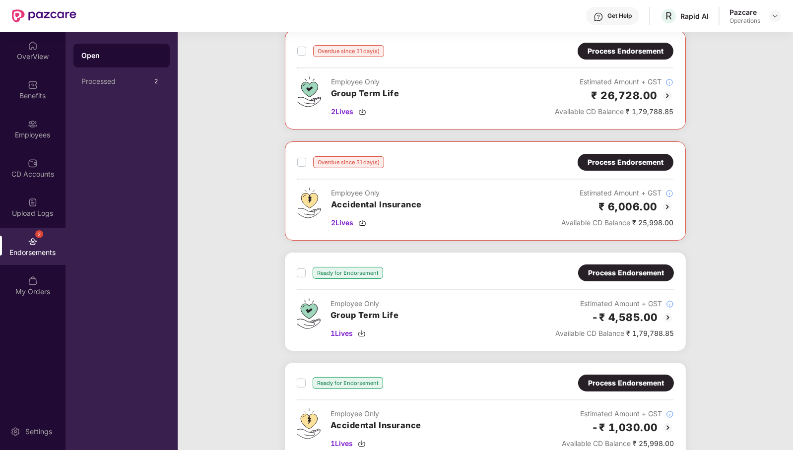
scroll to position [277, 0]
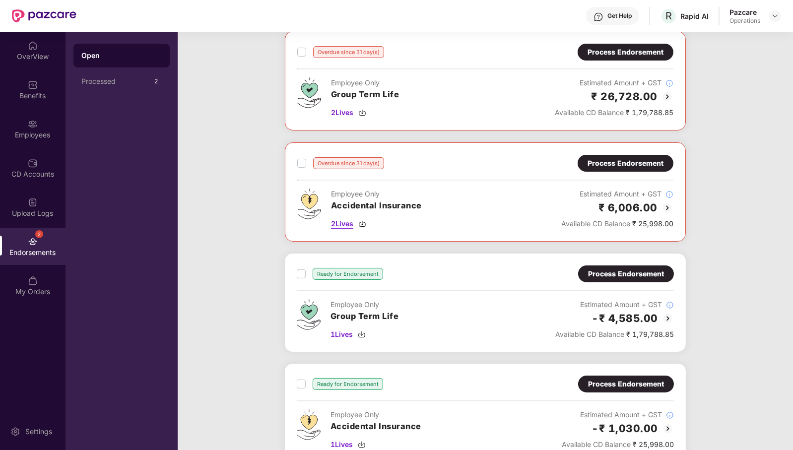
click at [345, 220] on span "2 Lives" at bounding box center [342, 223] width 22 height 11
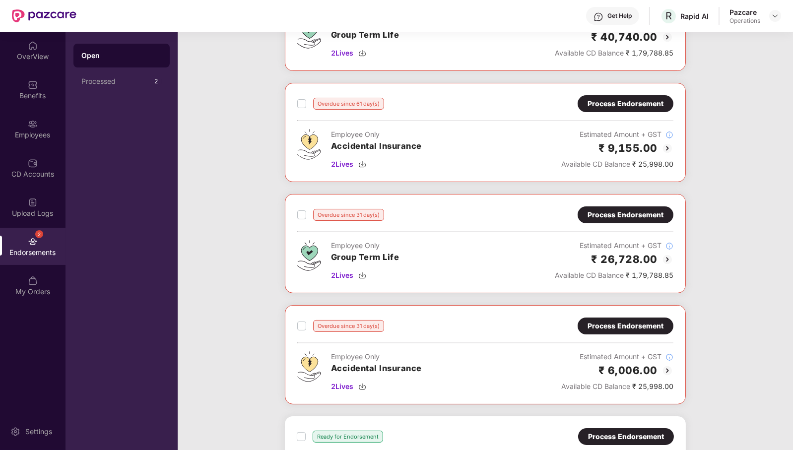
scroll to position [0, 0]
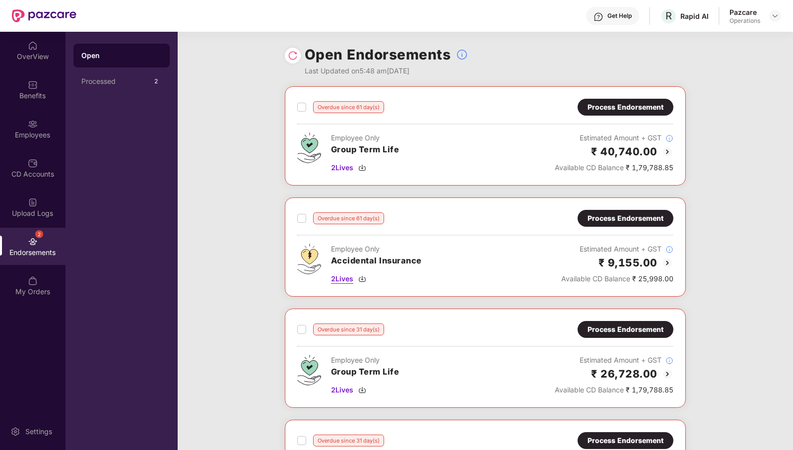
click at [348, 274] on span "2 Lives" at bounding box center [342, 278] width 22 height 11
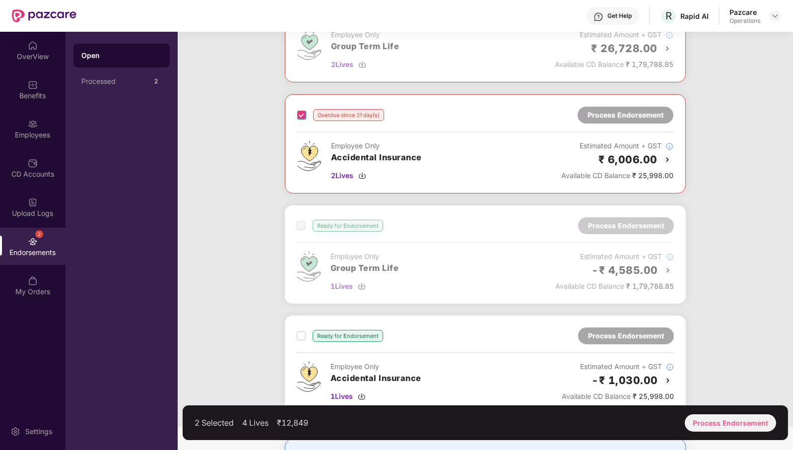
scroll to position [396, 0]
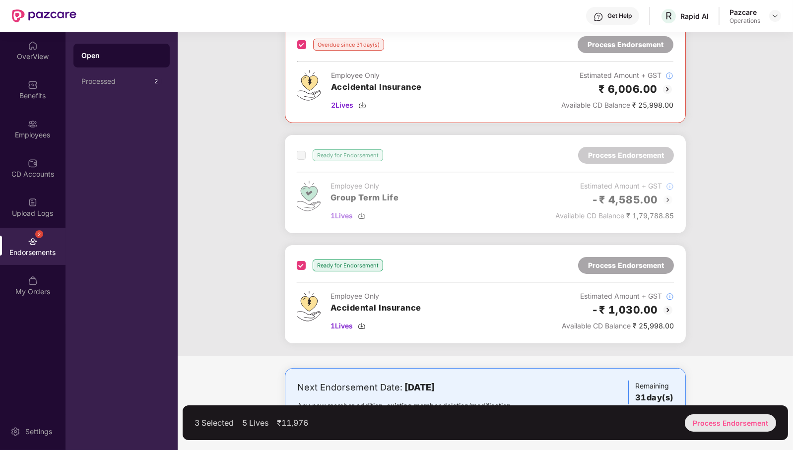
click at [726, 423] on div "Process Endorsement" at bounding box center [729, 422] width 91 height 17
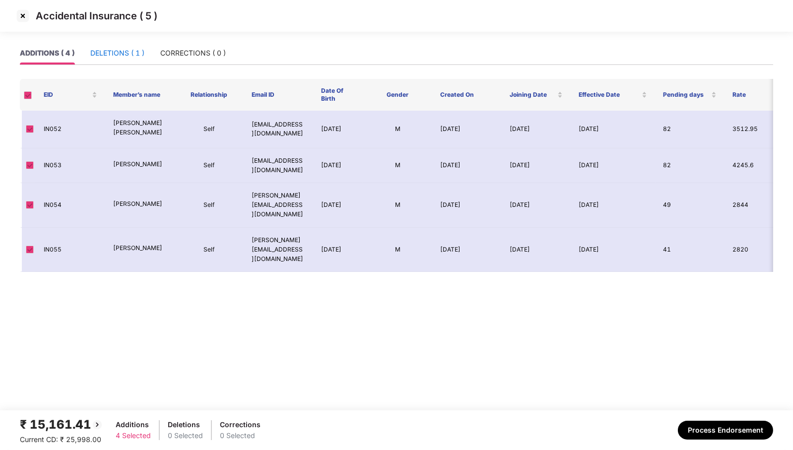
click at [110, 54] on div "DELETIONS ( 1 )" at bounding box center [117, 53] width 54 height 11
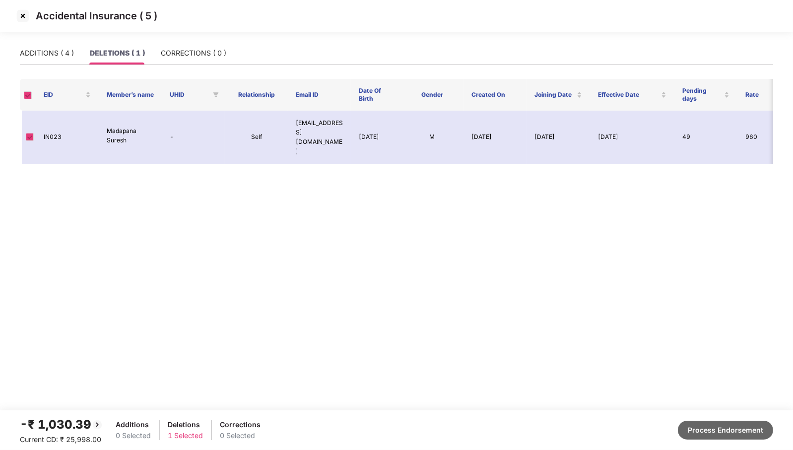
click at [714, 430] on button "Process Endorsement" at bounding box center [724, 430] width 95 height 19
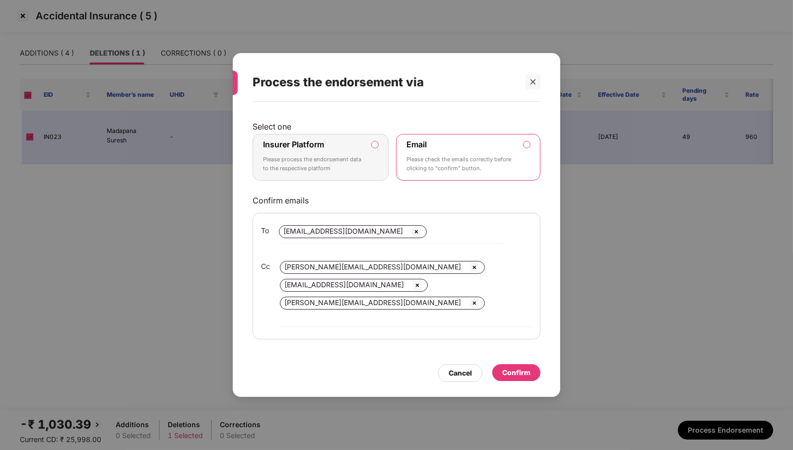
click at [377, 161] on label "Insurer Platform Please process the endorsement data to the respective platform" at bounding box center [320, 157] width 136 height 47
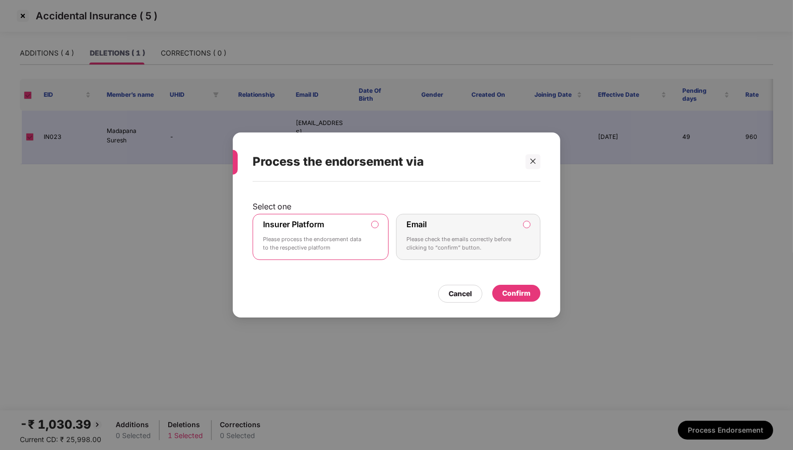
click at [516, 292] on div "Confirm" at bounding box center [516, 293] width 28 height 11
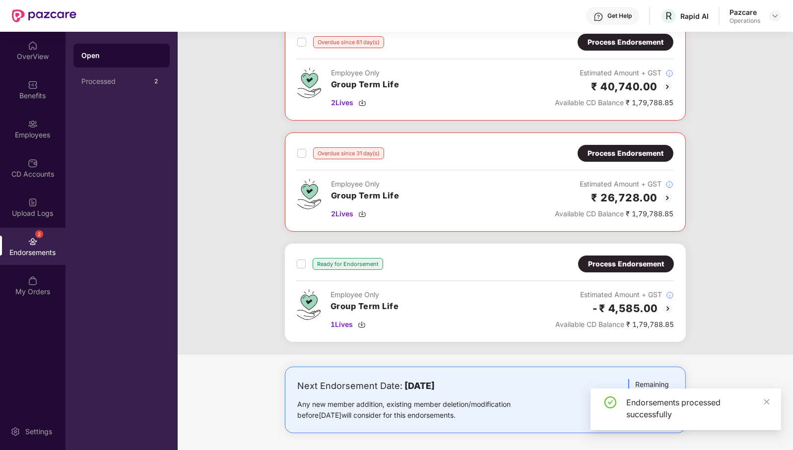
scroll to position [0, 0]
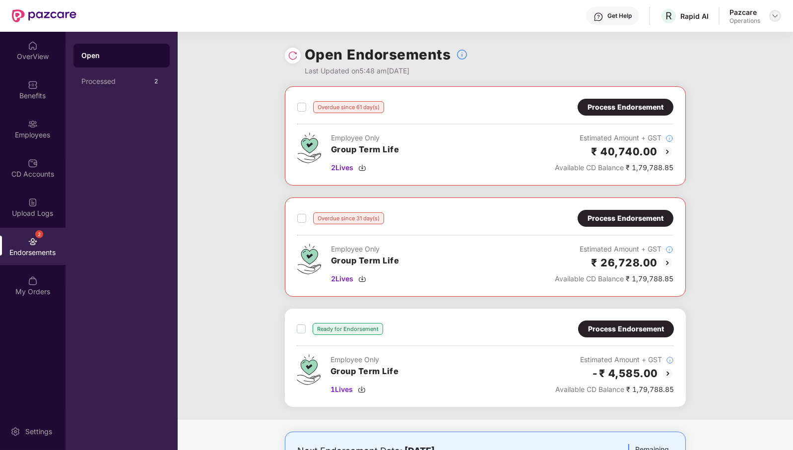
click at [774, 14] on img at bounding box center [775, 16] width 8 height 8
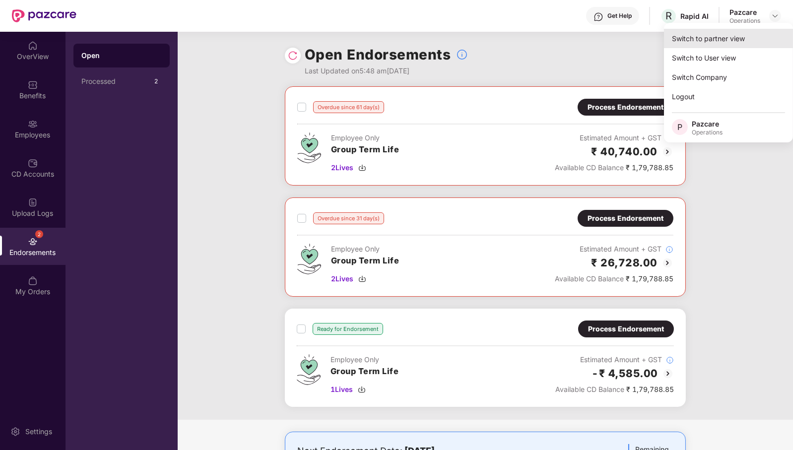
click at [736, 37] on div "Switch to partner view" at bounding box center [728, 38] width 129 height 19
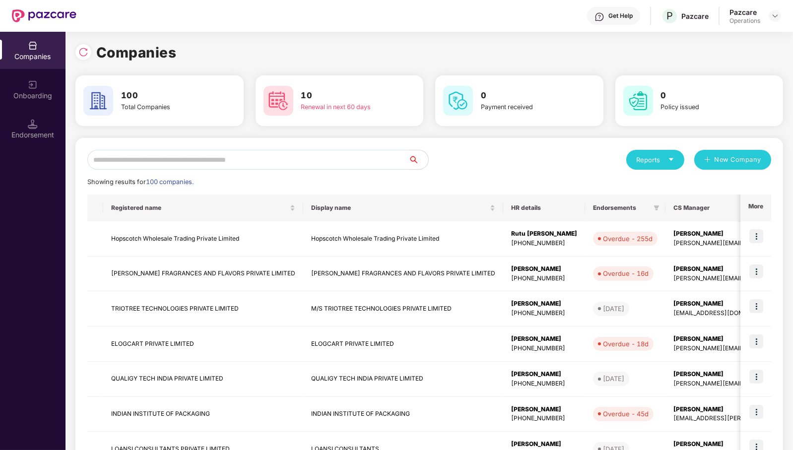
click at [241, 157] on input "text" at bounding box center [247, 160] width 321 height 20
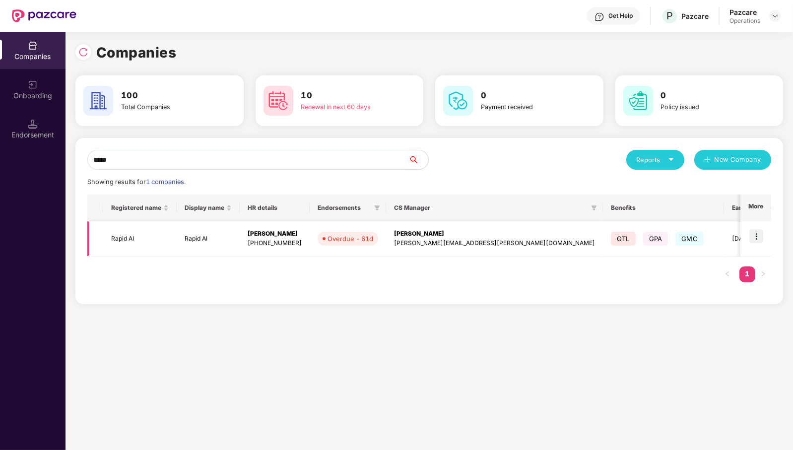
type input "*****"
click at [136, 241] on td "Rapid AI" at bounding box center [139, 238] width 73 height 35
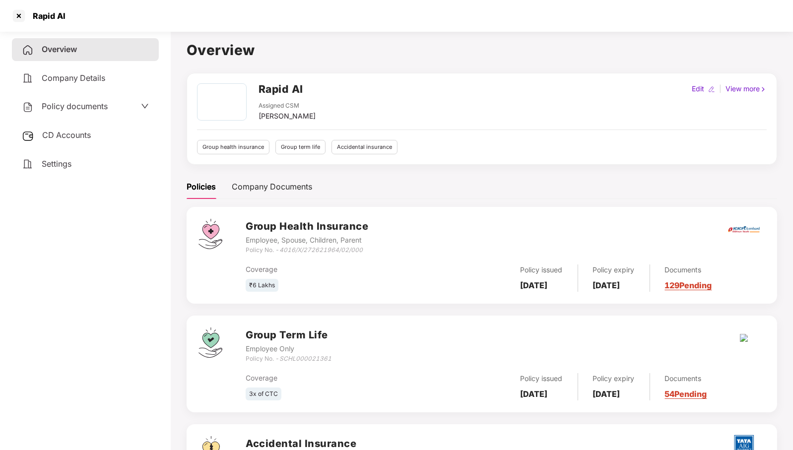
click at [77, 139] on span "CD Accounts" at bounding box center [66, 135] width 49 height 10
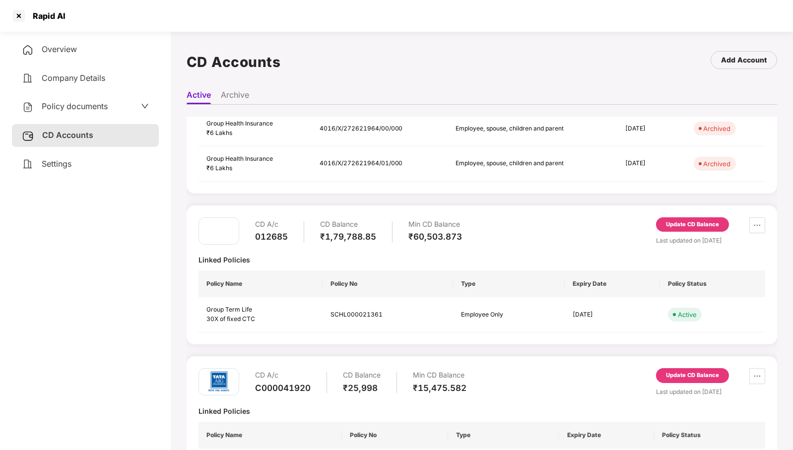
scroll to position [220, 0]
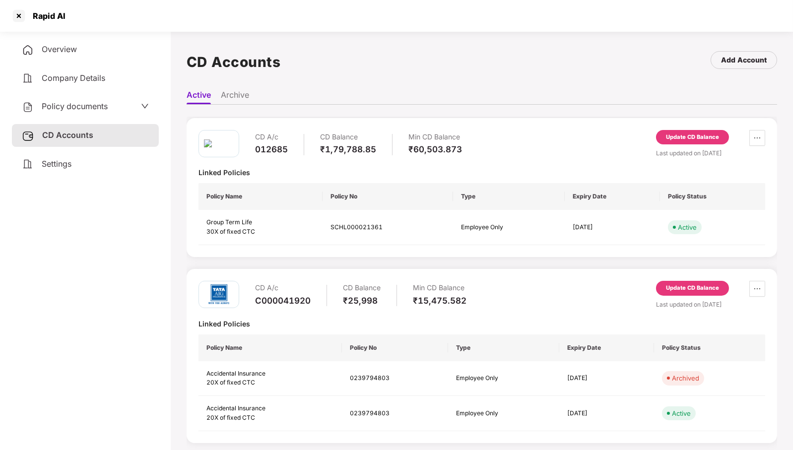
click at [701, 285] on div "Update CD Balance" at bounding box center [692, 288] width 53 height 9
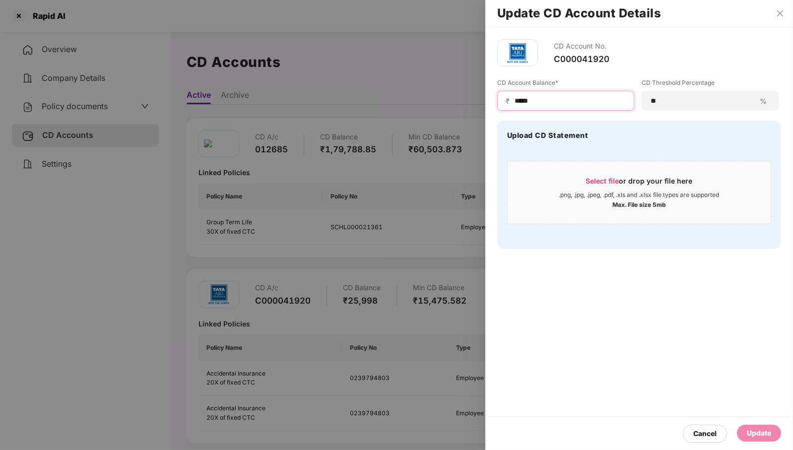
click at [563, 98] on input "*****" at bounding box center [569, 101] width 112 height 10
type input "*****"
click at [762, 432] on div "Update" at bounding box center [758, 432] width 24 height 11
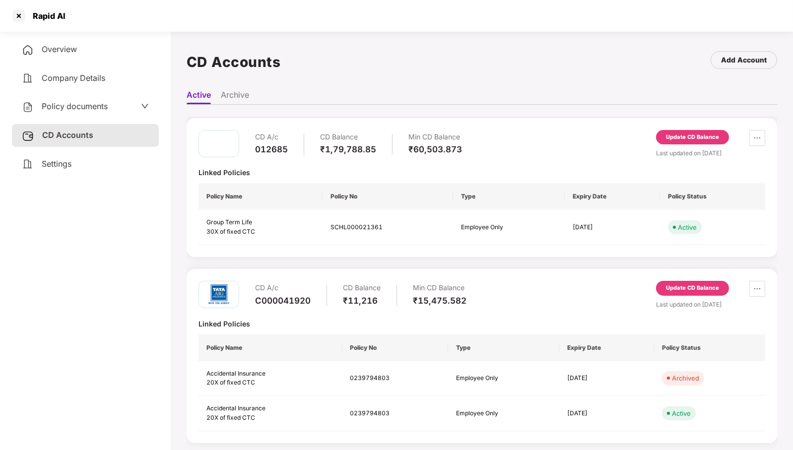
scroll to position [0, 0]
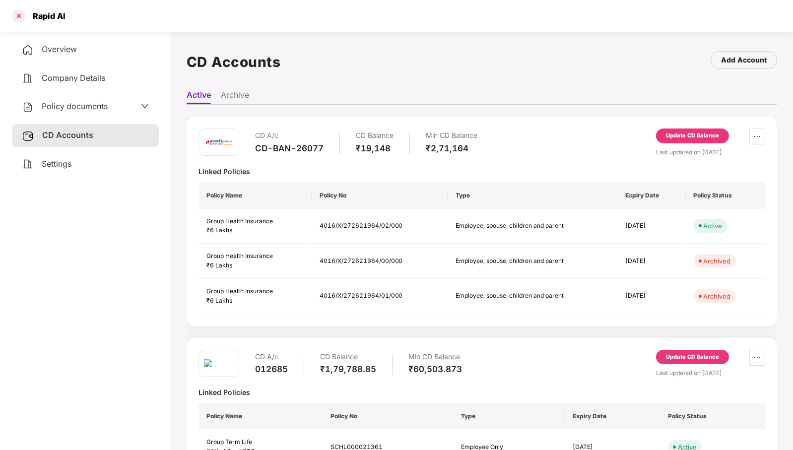
click at [18, 17] on div at bounding box center [19, 16] width 16 height 16
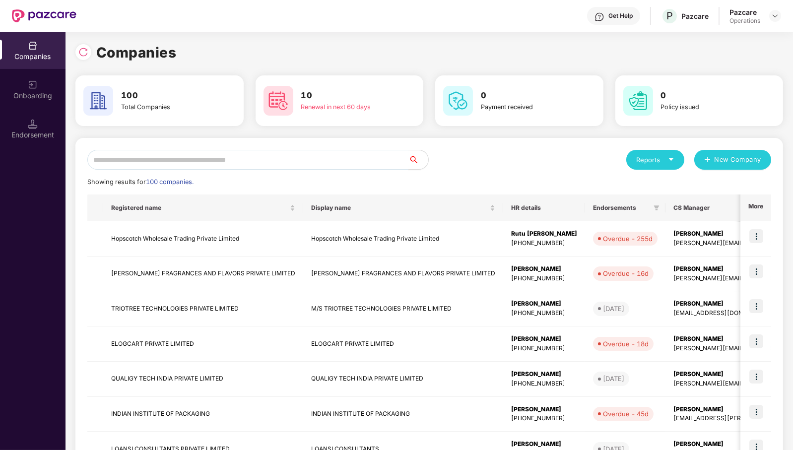
click at [317, 169] on input "text" at bounding box center [247, 160] width 321 height 20
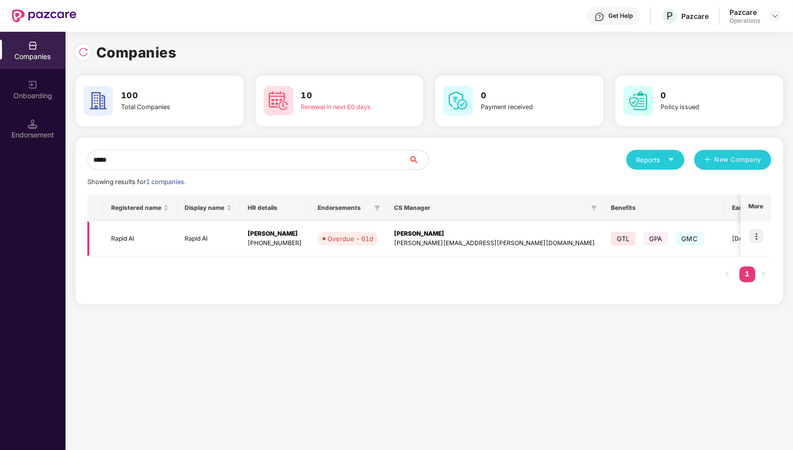
type input "*****"
click at [133, 233] on td "Rapid AI" at bounding box center [139, 238] width 73 height 35
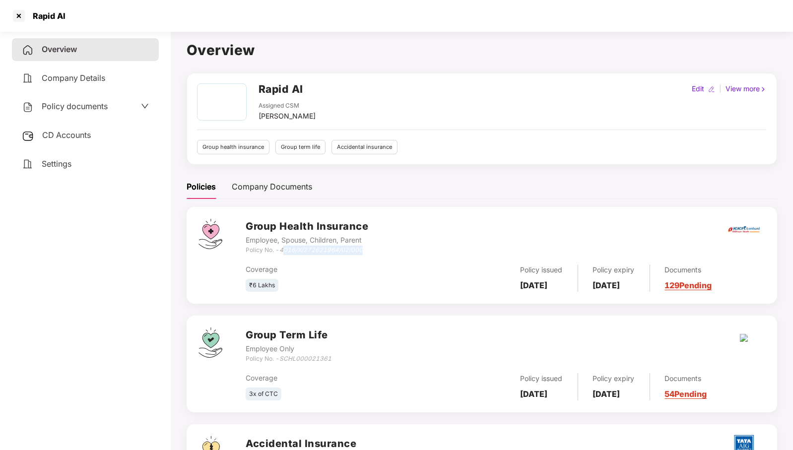
drag, startPoint x: 283, startPoint y: 248, endPoint x: 398, endPoint y: 244, distance: 115.1
click at [398, 244] on div "Group Health Insurance Employee, Spouse, Children, Parent Policy No. - 4016/X/2…" at bounding box center [504, 237] width 519 height 36
drag, startPoint x: 281, startPoint y: 250, endPoint x: 382, endPoint y: 249, distance: 101.2
click at [382, 249] on div "Group Health Insurance Employee, Spouse, Children, Parent Policy No. - 4016/X/2…" at bounding box center [504, 237] width 519 height 36
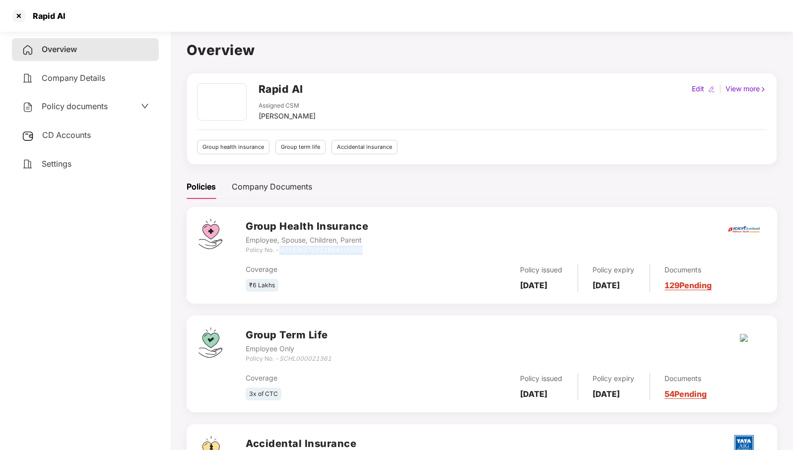
copy icon "4016/X/272621964/02/000"
click at [20, 15] on div at bounding box center [19, 16] width 16 height 16
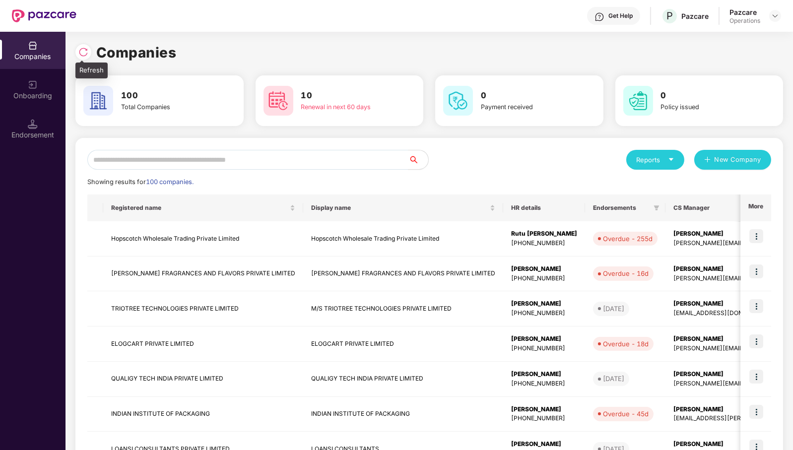
click at [89, 52] on div at bounding box center [83, 52] width 16 height 16
click at [572, 31] on div "Get Help P Pazcare Pazcare Operations" at bounding box center [428, 16] width 704 height 32
